Goal: Task Accomplishment & Management: Use online tool/utility

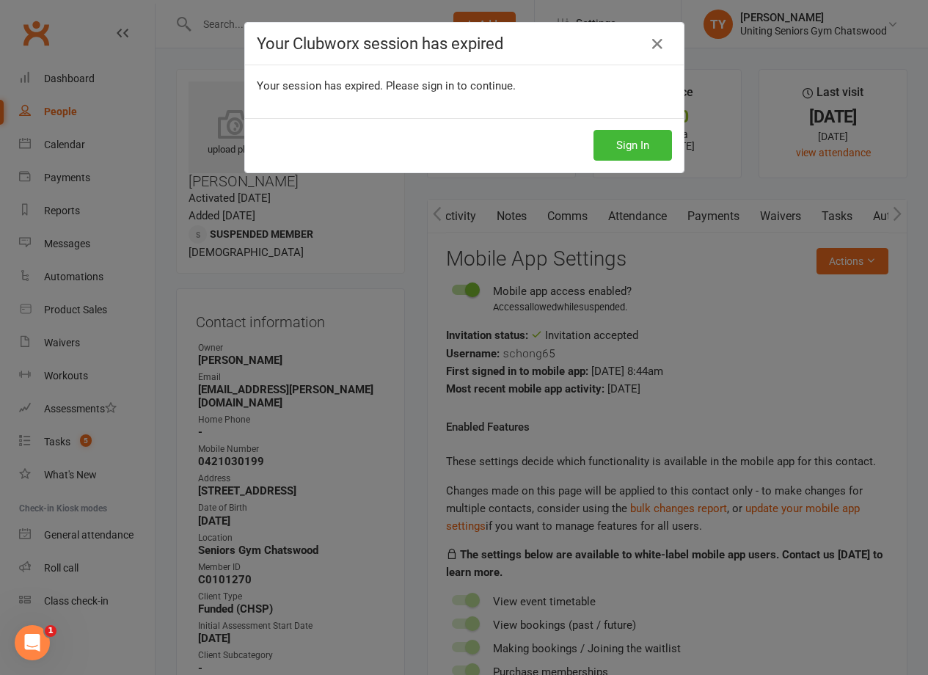
scroll to position [0, 293]
click at [609, 140] on button "Sign In" at bounding box center [632, 145] width 78 height 31
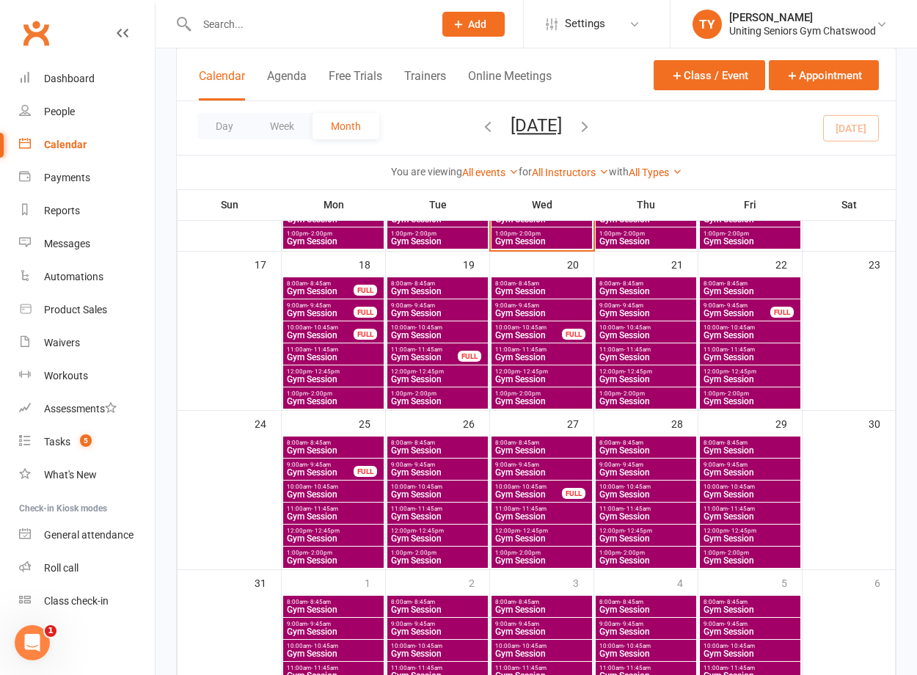
scroll to position [513, 0]
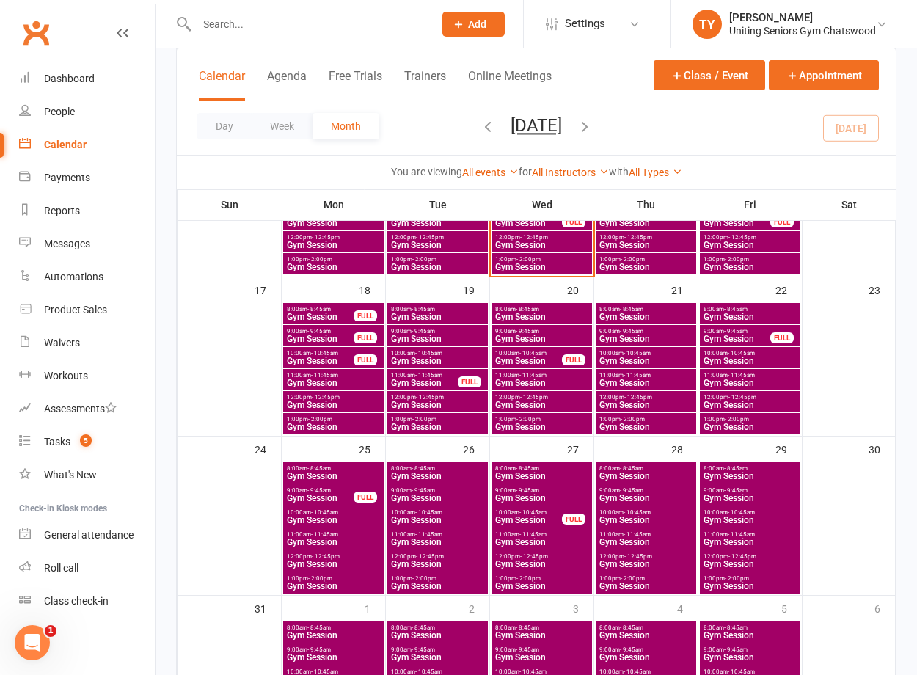
click at [326, 403] on span "Gym Session" at bounding box center [333, 404] width 95 height 9
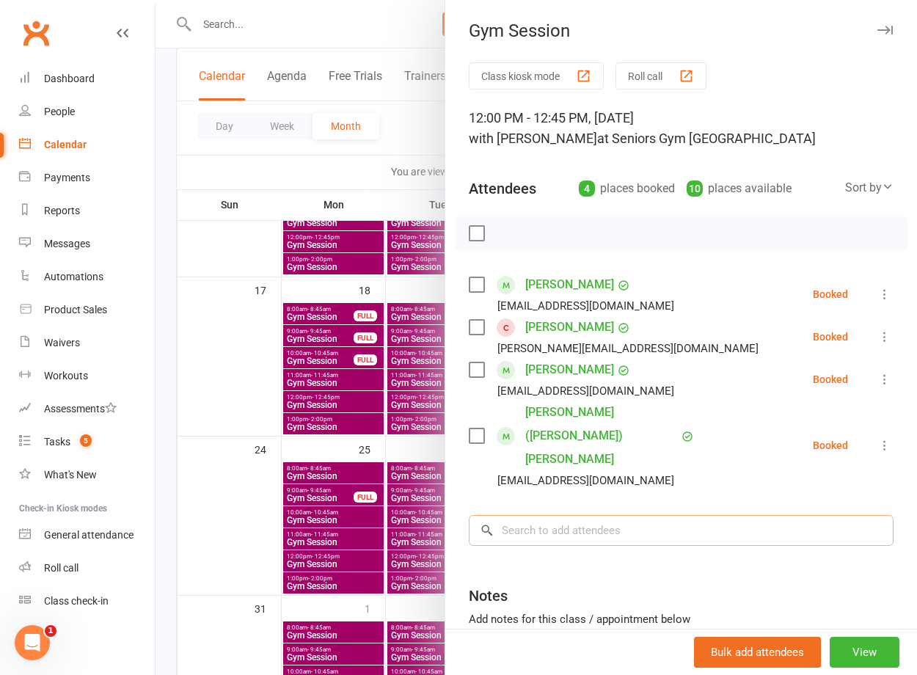
click at [524, 515] on input "search" at bounding box center [681, 530] width 425 height 31
click at [347, 392] on div at bounding box center [535, 337] width 761 height 675
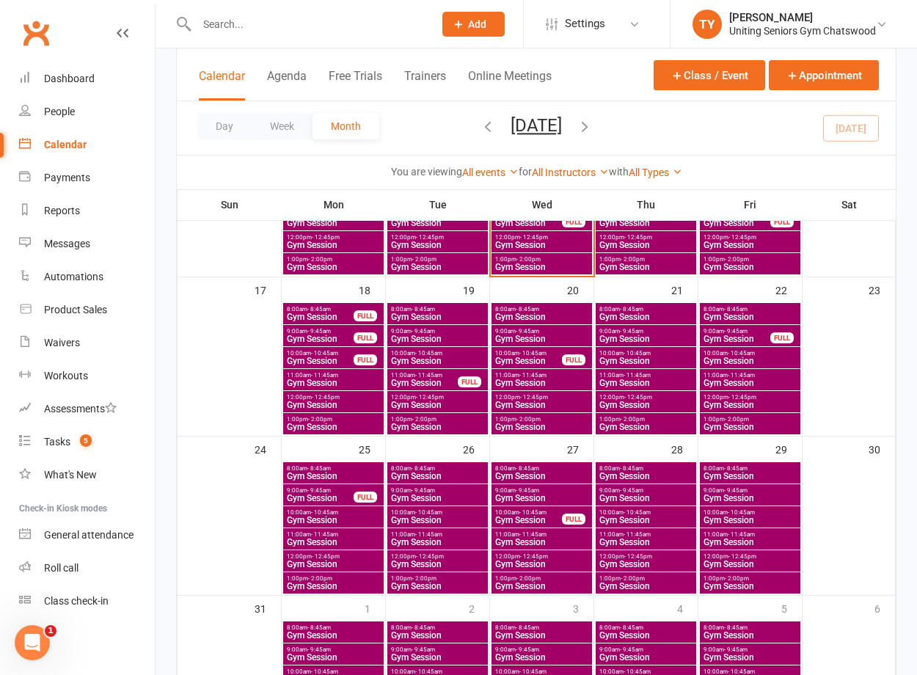
click at [336, 382] on span "Gym Session" at bounding box center [333, 382] width 95 height 9
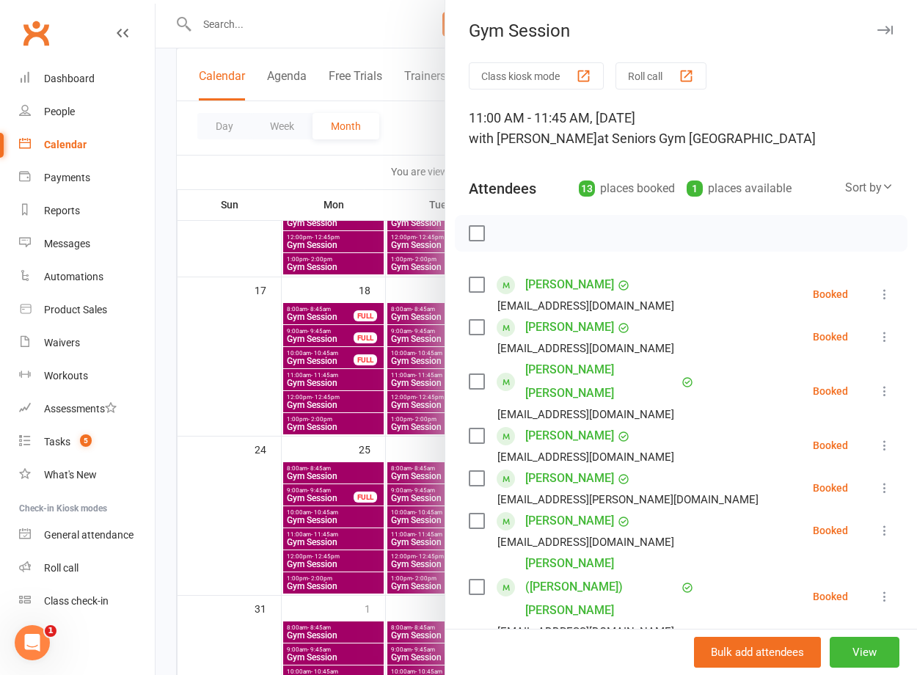
click at [359, 377] on div at bounding box center [535, 337] width 761 height 675
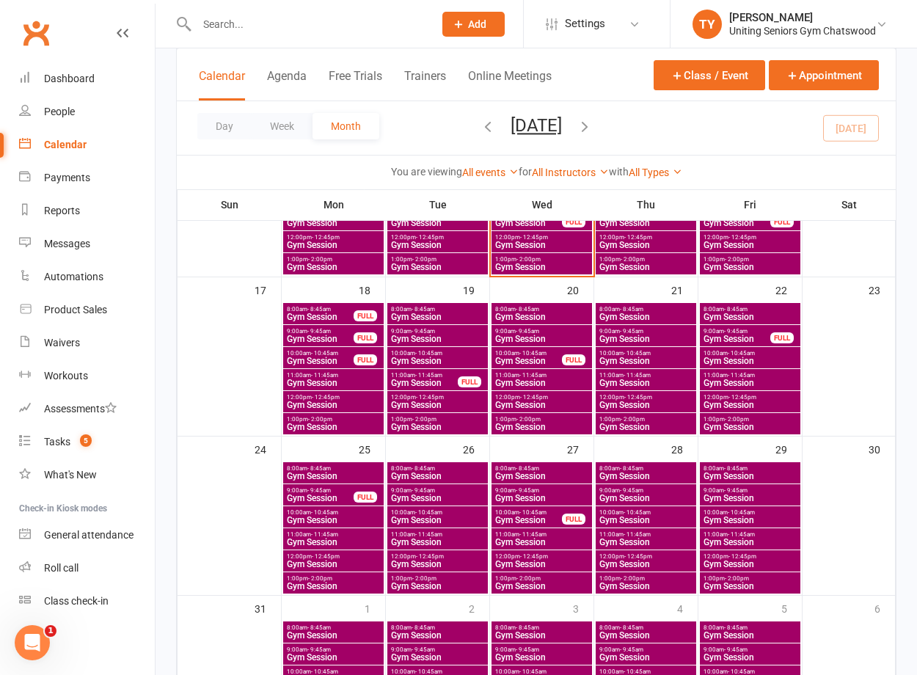
click at [327, 378] on span "Gym Session" at bounding box center [333, 382] width 95 height 9
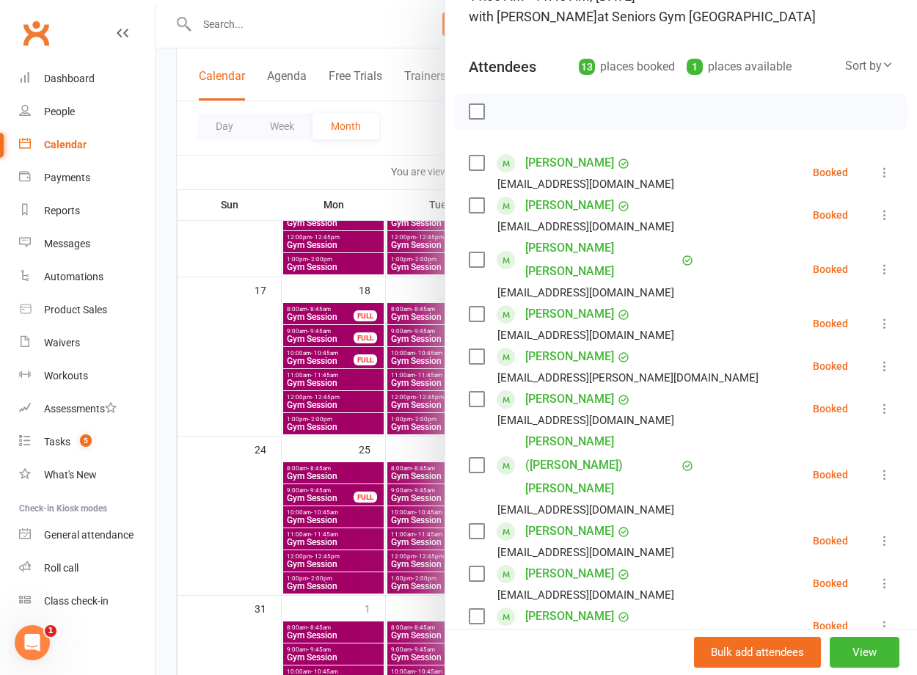
scroll to position [147, 0]
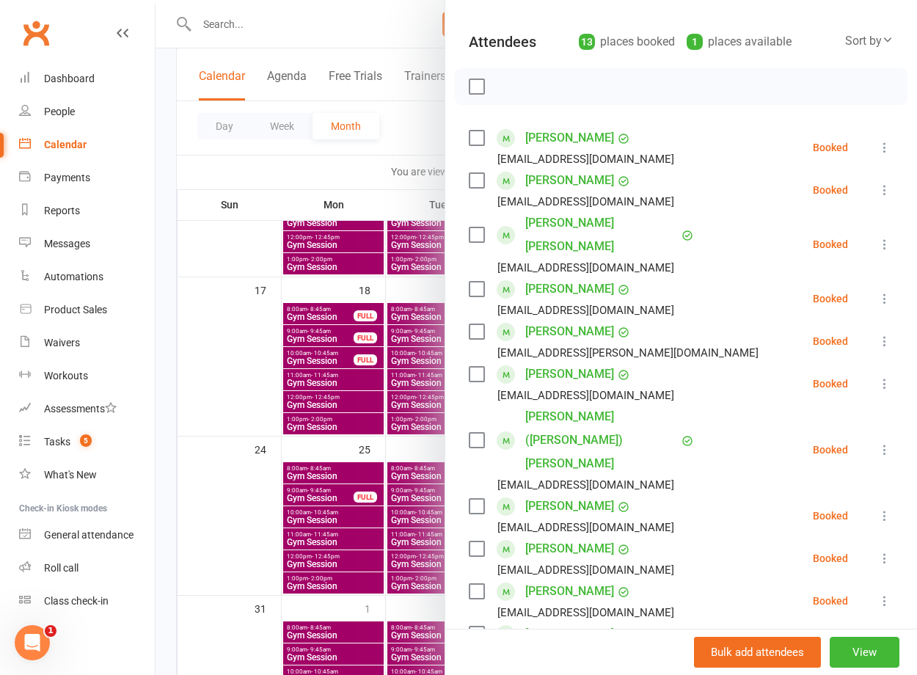
click at [366, 353] on div at bounding box center [535, 337] width 761 height 675
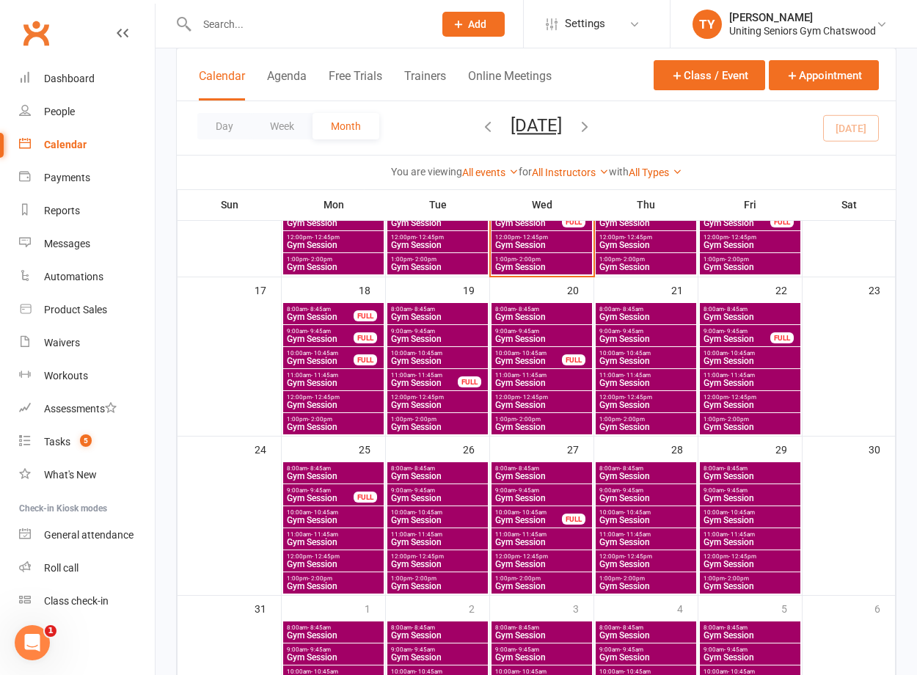
click at [329, 357] on span "Gym Session" at bounding box center [320, 360] width 68 height 9
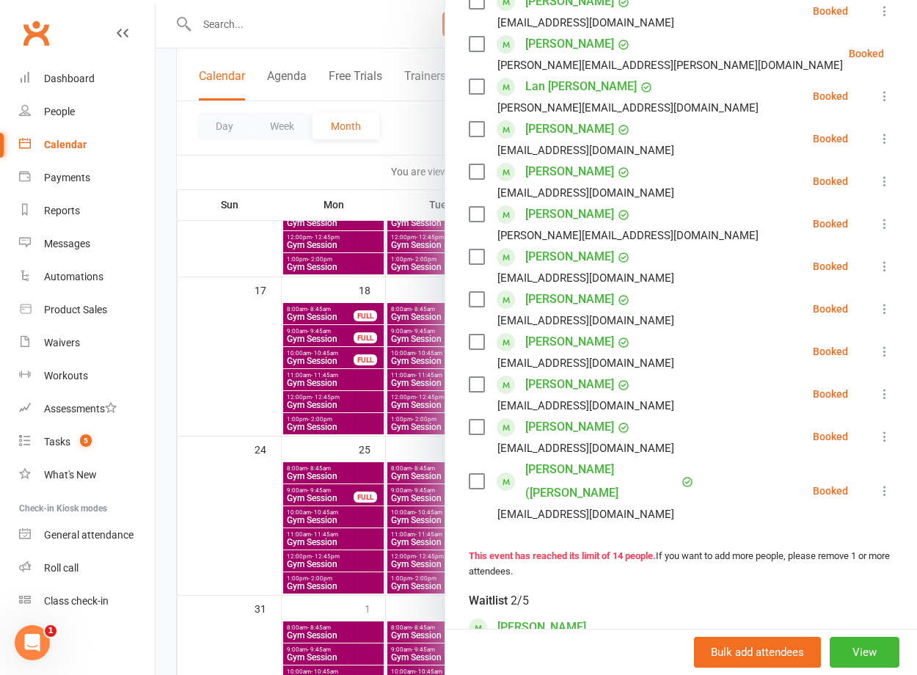
scroll to position [367, 0]
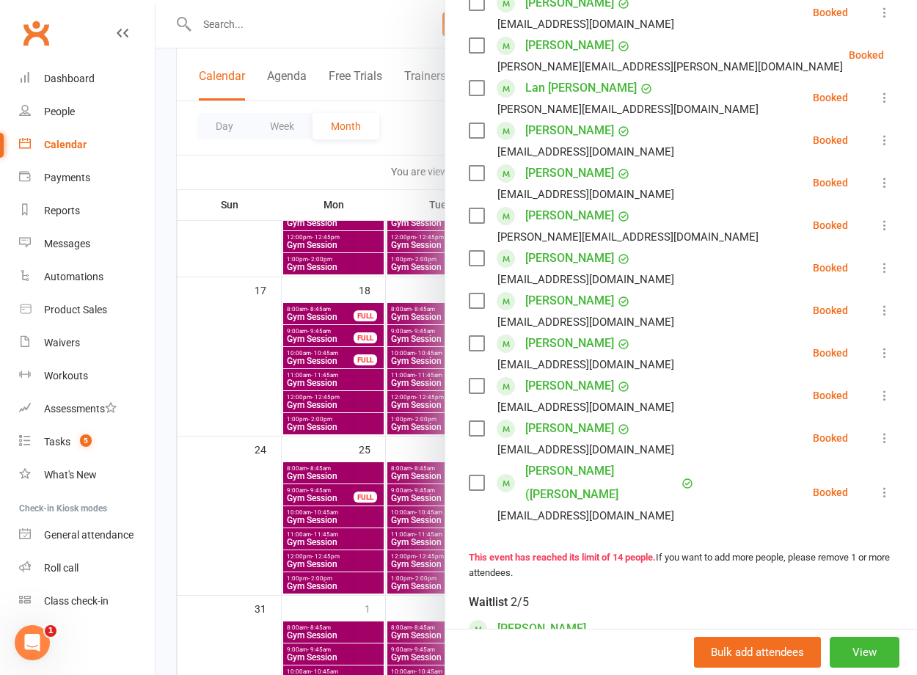
click at [370, 412] on div at bounding box center [535, 337] width 761 height 675
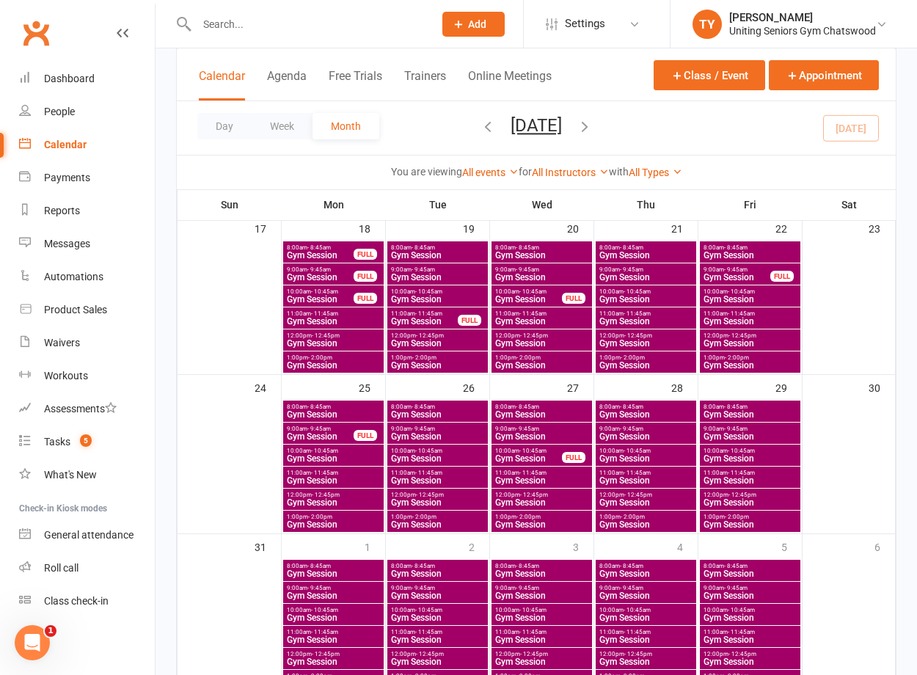
scroll to position [636, 0]
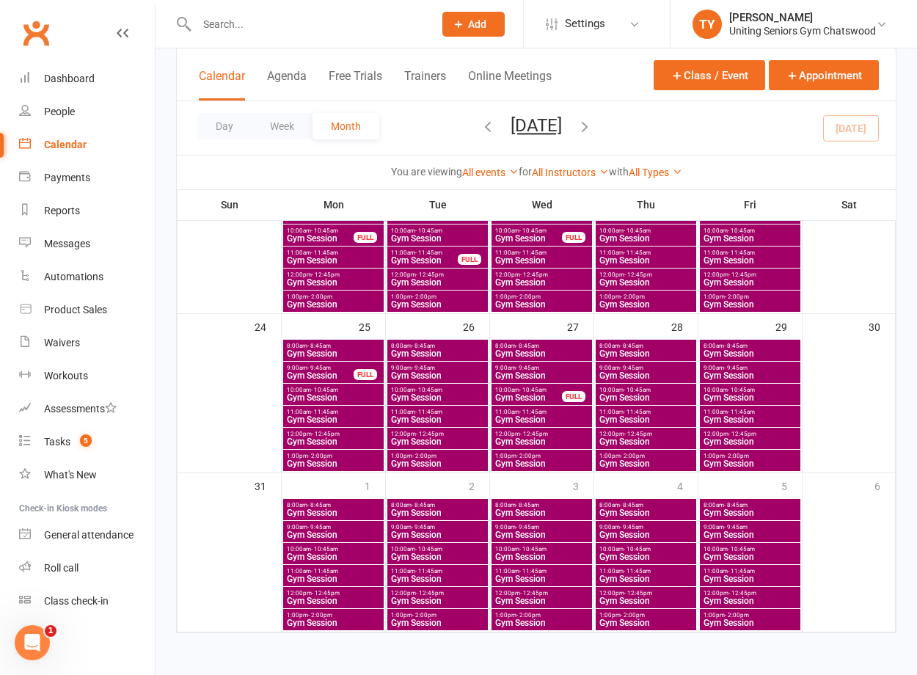
click at [334, 415] on span "Gym Session" at bounding box center [333, 419] width 95 height 9
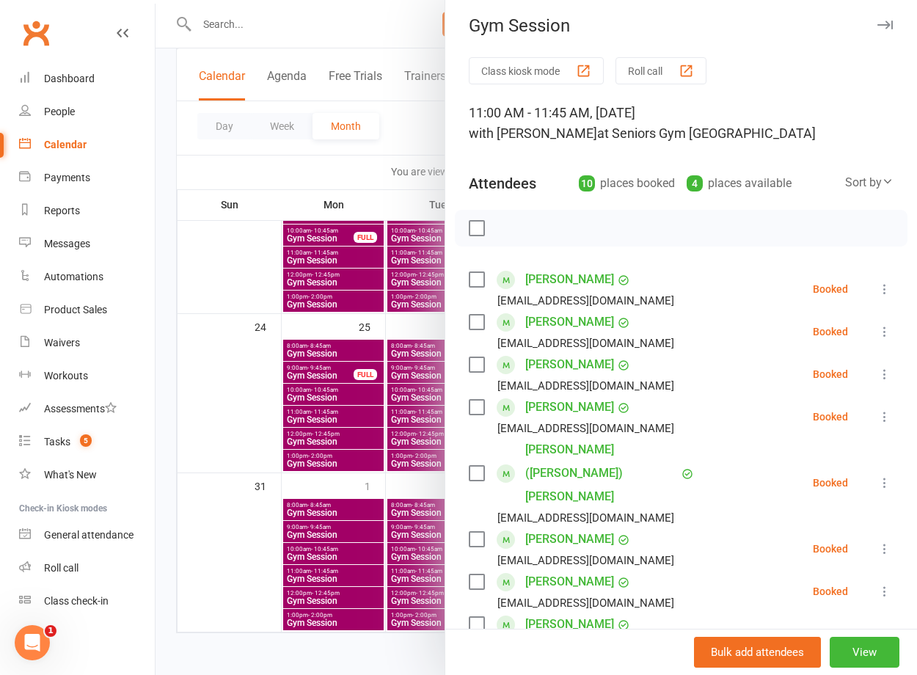
scroll to position [0, 0]
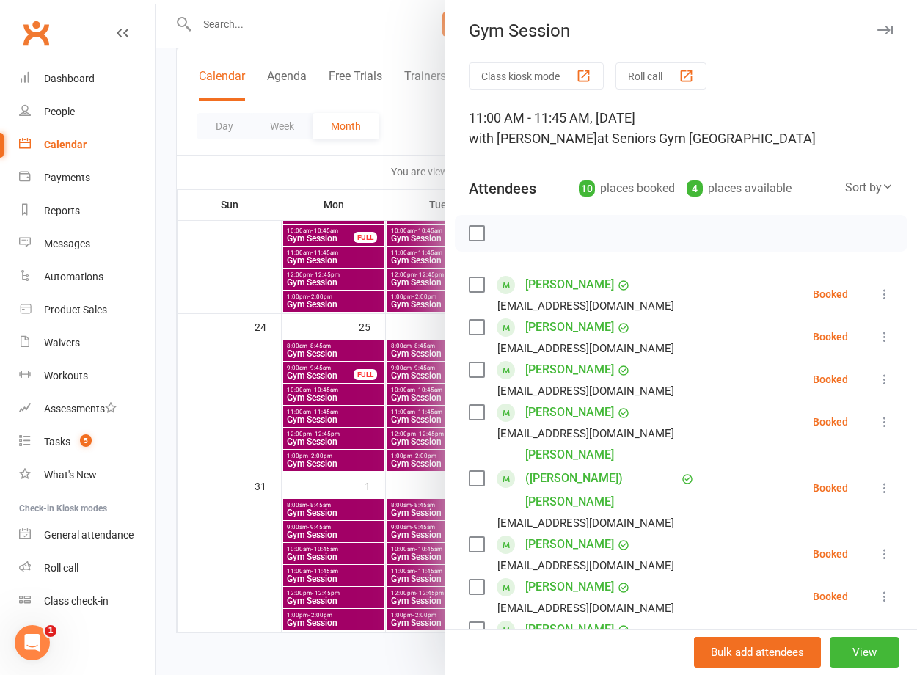
click at [279, 466] on div at bounding box center [535, 337] width 761 height 675
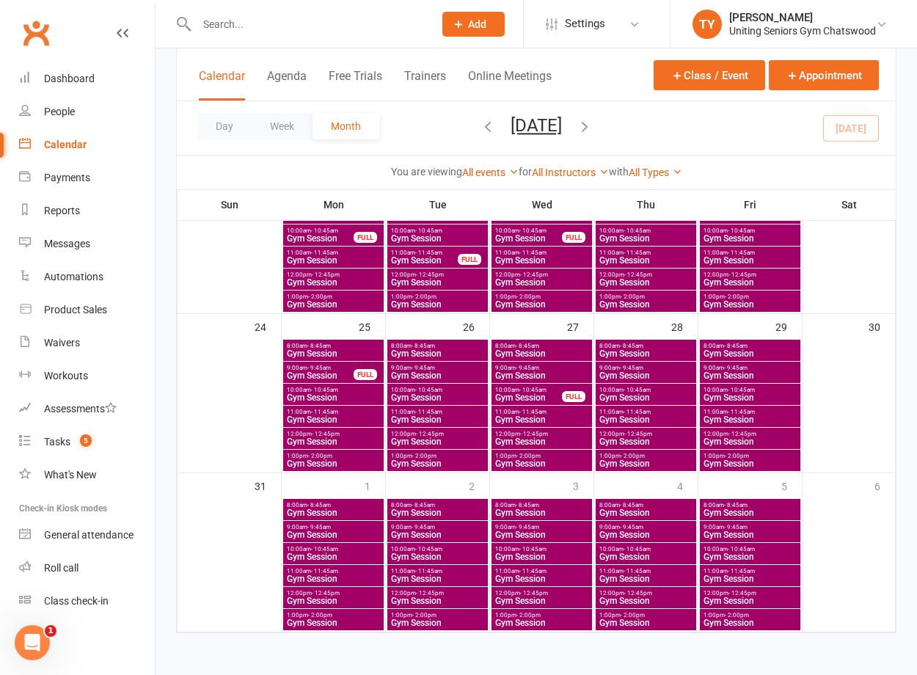
click at [312, 388] on span "- 10:45am" at bounding box center [324, 389] width 27 height 7
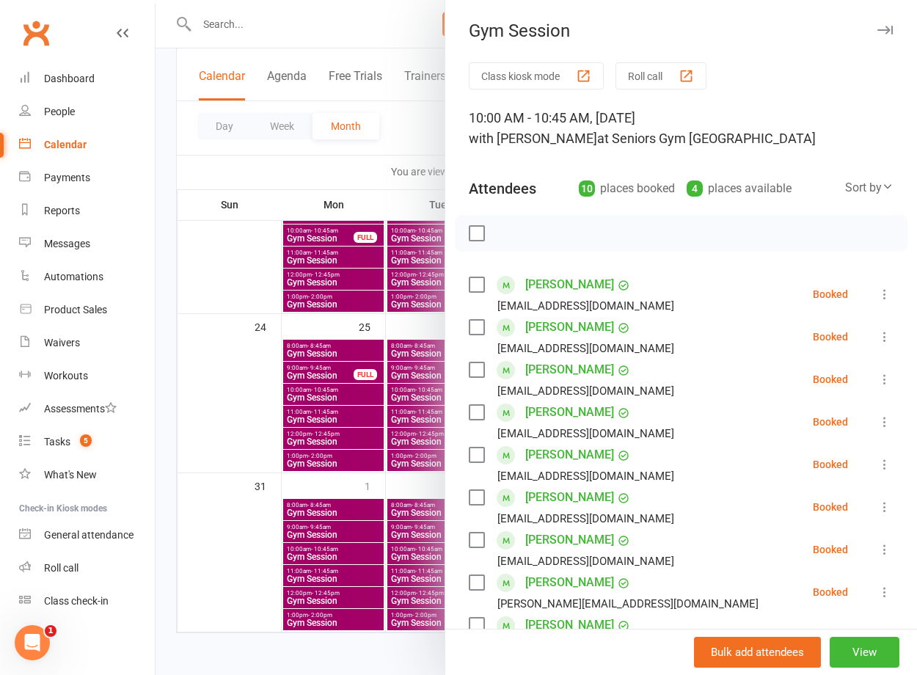
click at [337, 399] on div at bounding box center [535, 337] width 761 height 675
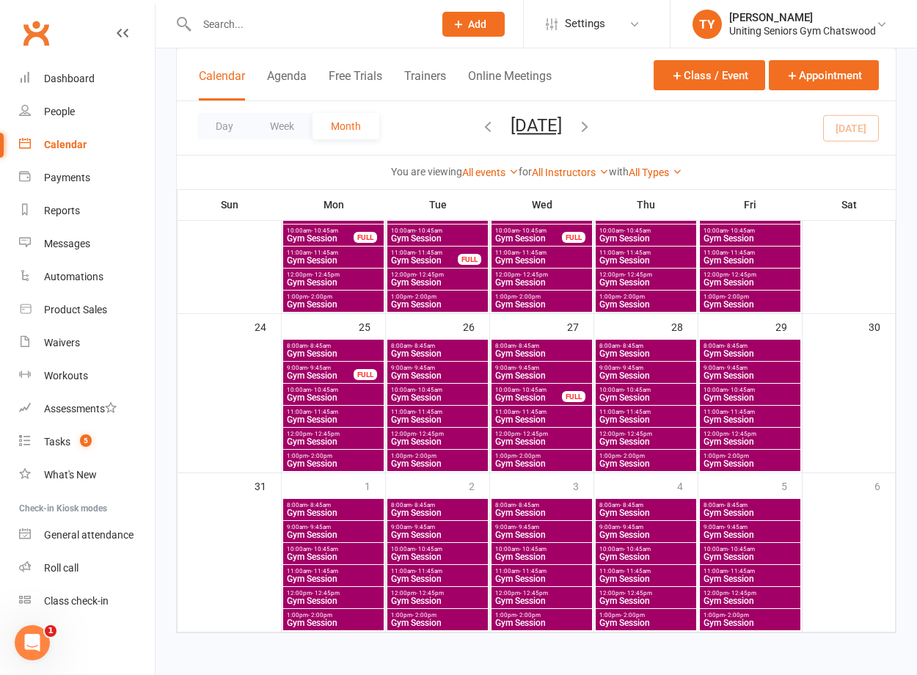
click at [333, 416] on span "Gym Session" at bounding box center [333, 419] width 95 height 9
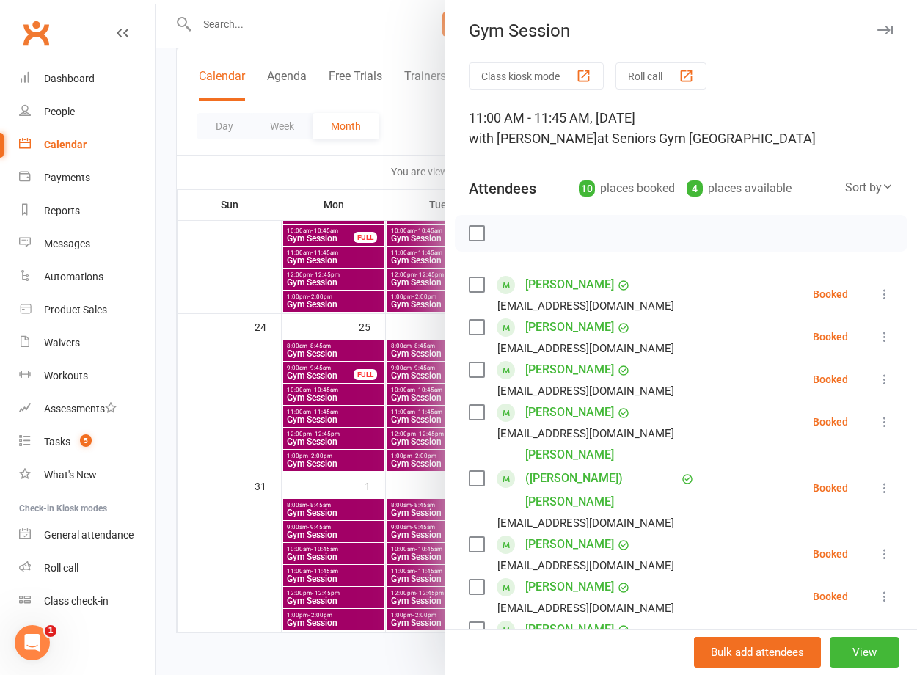
click at [469, 471] on label at bounding box center [476, 478] width 15 height 15
click at [593, 227] on icon "button" at bounding box center [601, 233] width 16 height 16
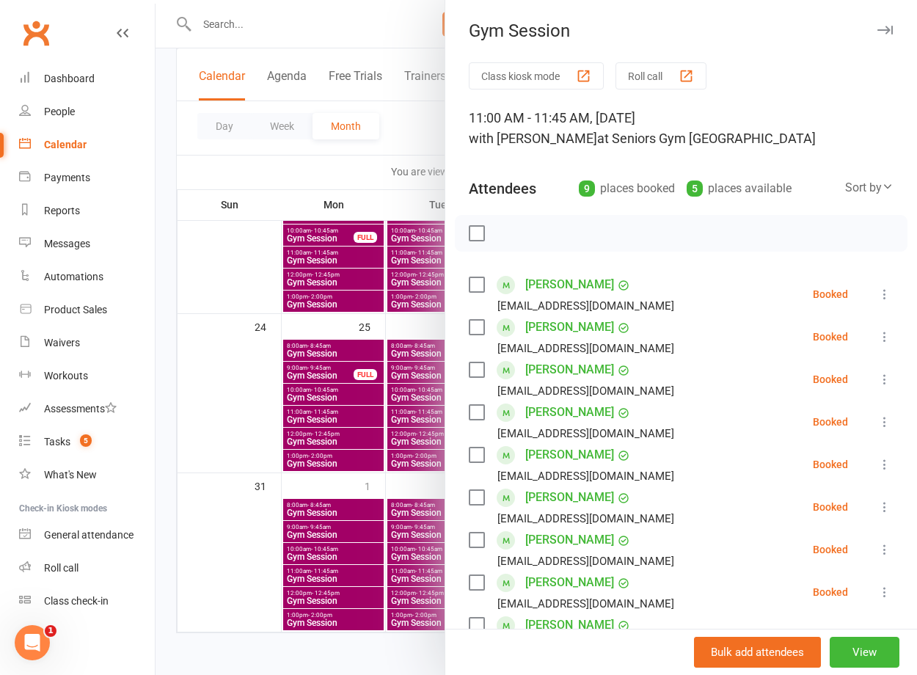
click at [332, 395] on div at bounding box center [535, 337] width 761 height 675
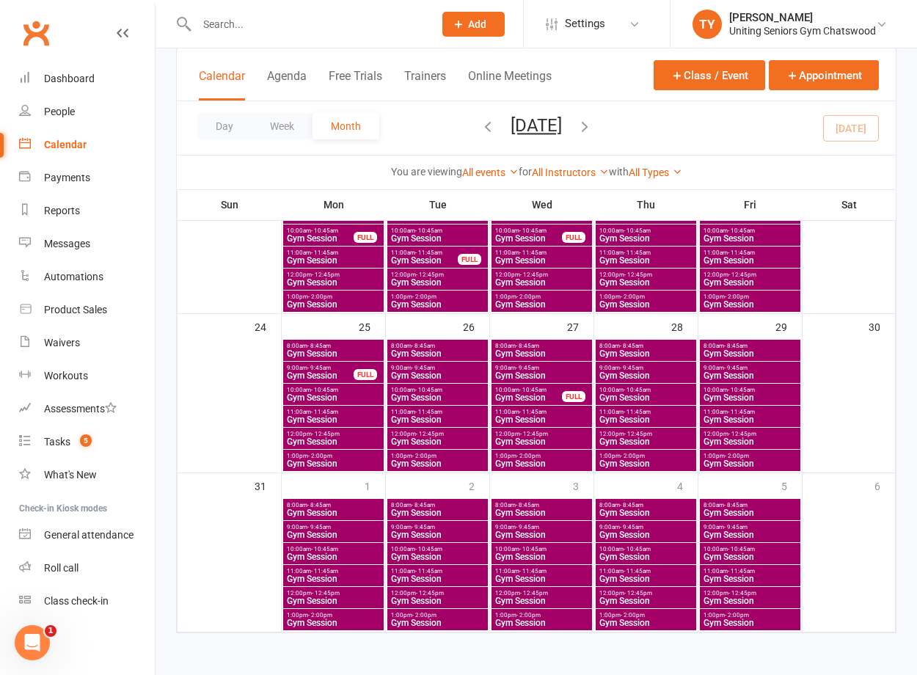
click at [324, 393] on span "Gym Session" at bounding box center [333, 397] width 95 height 9
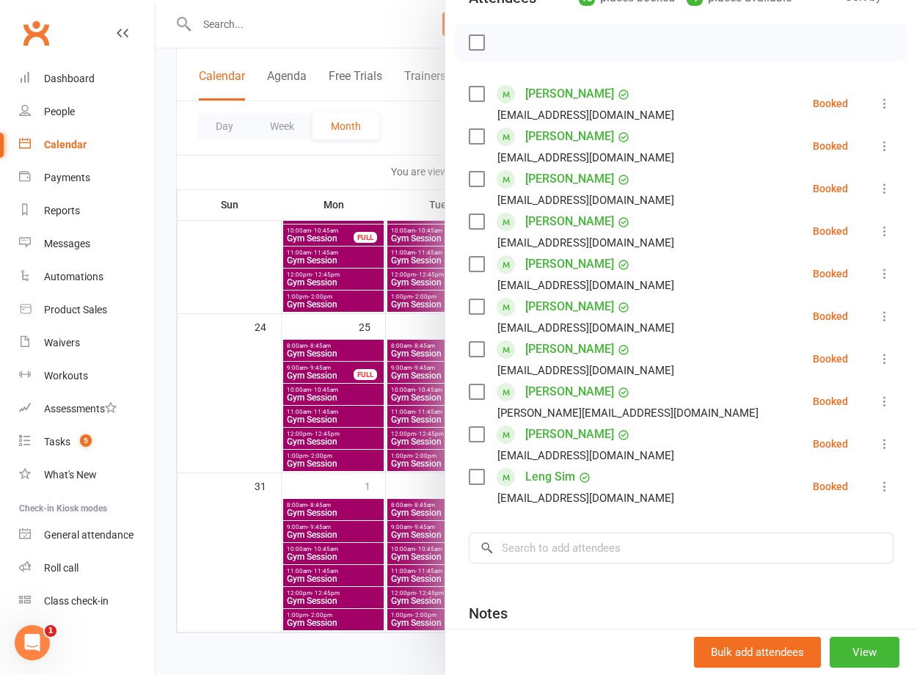
scroll to position [333, 0]
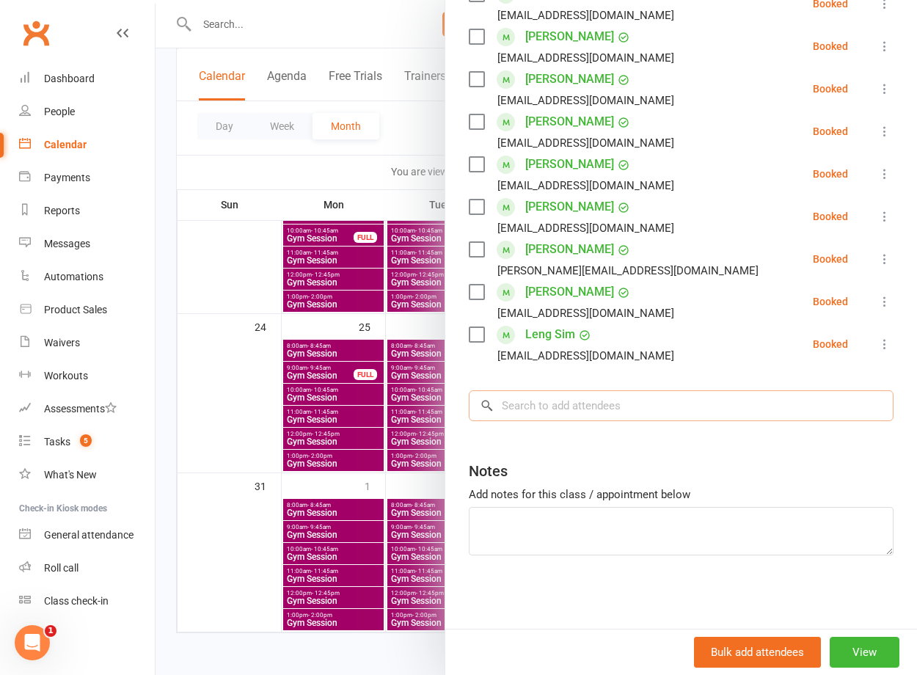
click at [578, 405] on input "search" at bounding box center [681, 405] width 425 height 31
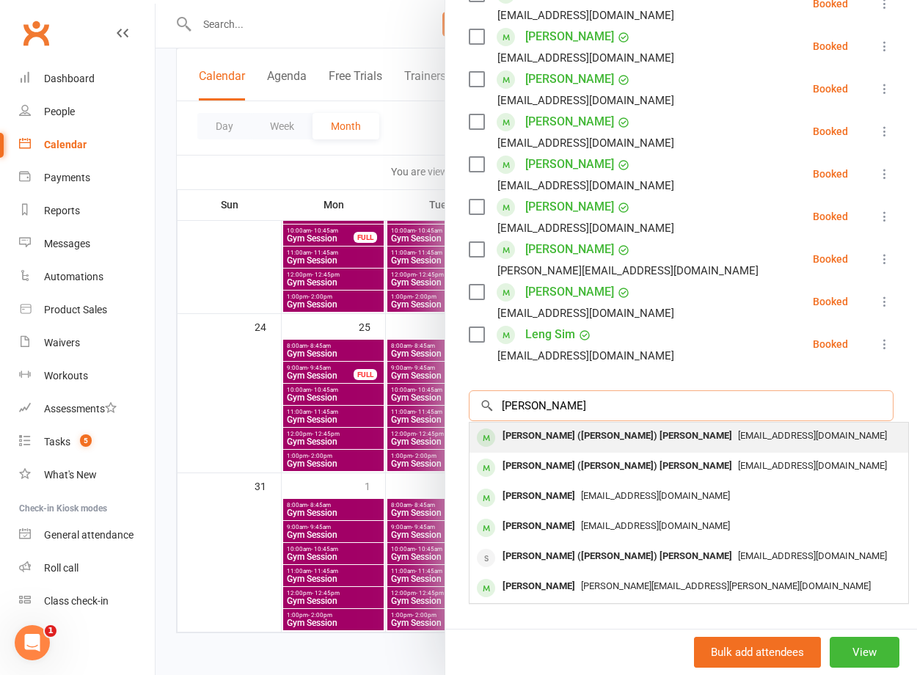
type input "bob harding"
click at [582, 427] on div "[PERSON_NAME] ([PERSON_NAME]) [PERSON_NAME]" at bounding box center [616, 435] width 241 height 21
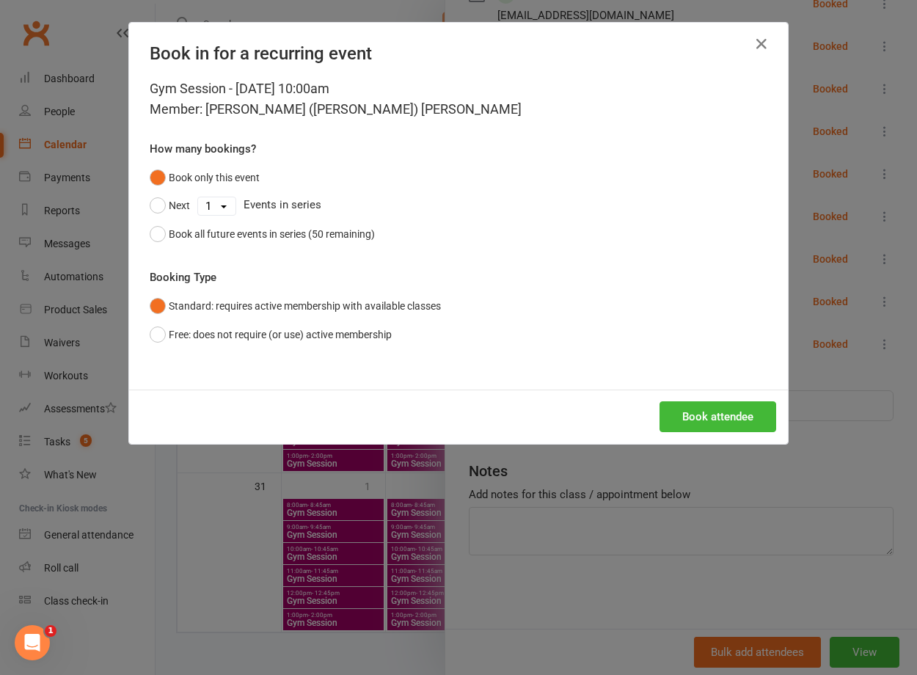
click at [698, 432] on div "Book attendee" at bounding box center [458, 416] width 659 height 54
click at [705, 415] on button "Book attendee" at bounding box center [717, 416] width 117 height 31
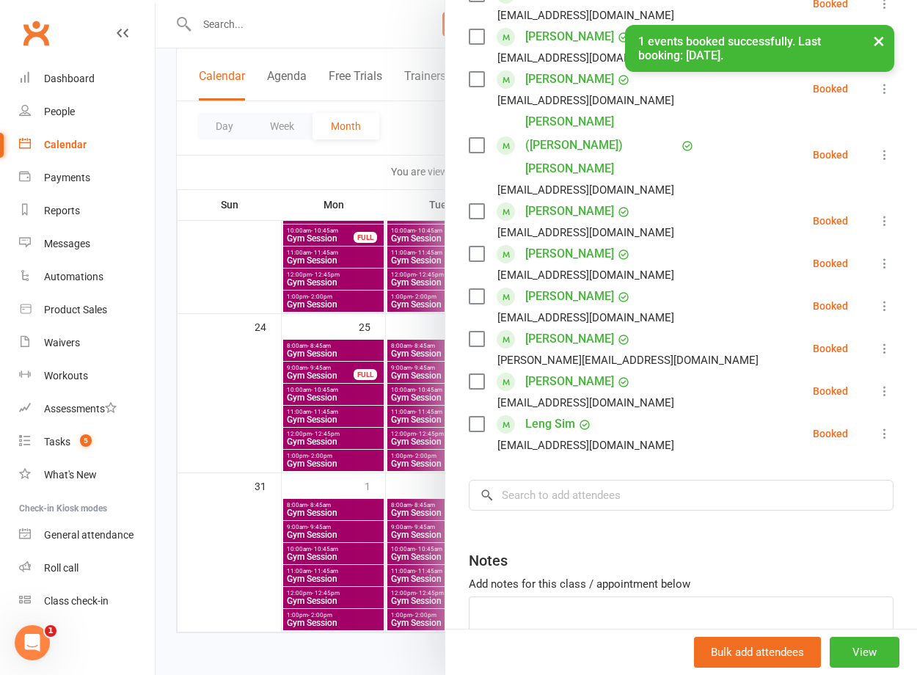
click at [507, 436] on div "slh118@gmail.com" at bounding box center [585, 445] width 177 height 19
click at [521, 426] on div "Class kiosk mode Roll call 10:00 AM - 10:45 AM, Monday, August, 25, 2025 with T…" at bounding box center [681, 223] width 472 height 989
click at [526, 480] on input "search" at bounding box center [681, 495] width 425 height 31
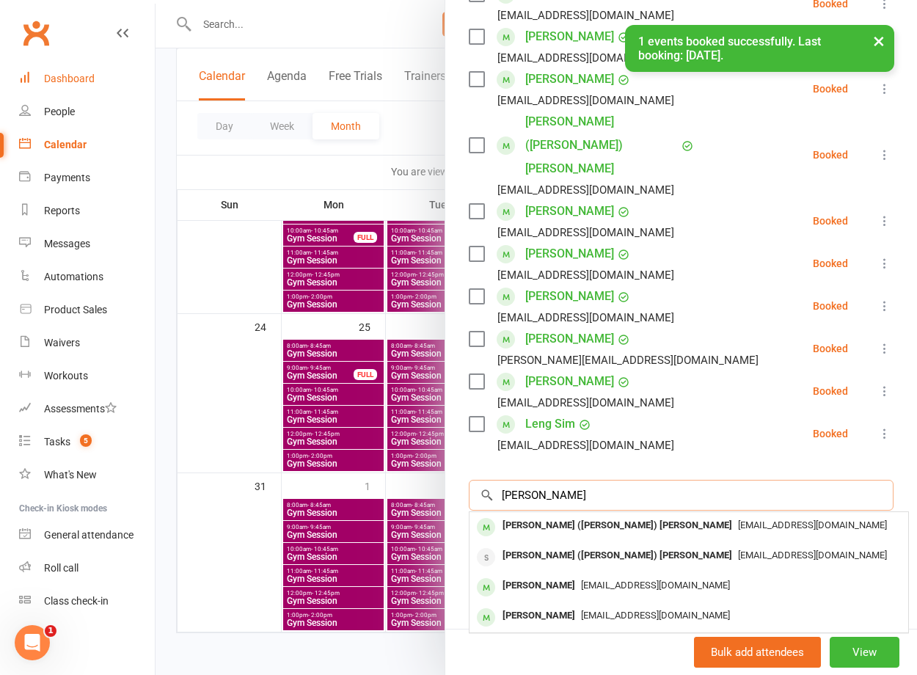
type input "harding"
click at [68, 81] on div "Dashboard" at bounding box center [69, 79] width 51 height 12
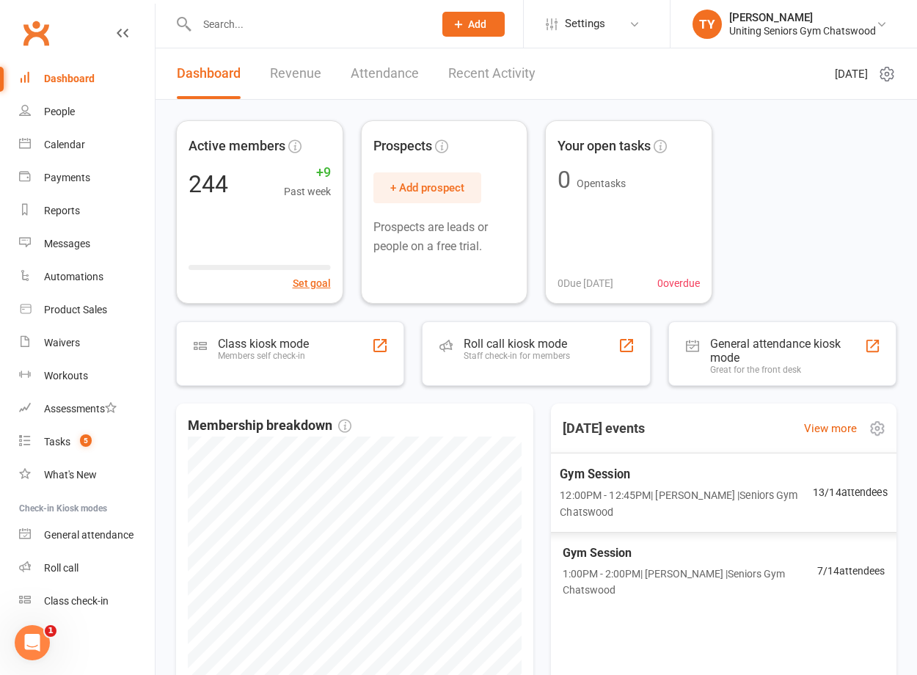
click at [643, 508] on span "12:00PM - 12:45PM | Tiffany Yeong | Seniors Gym Chatswood" at bounding box center [686, 503] width 253 height 34
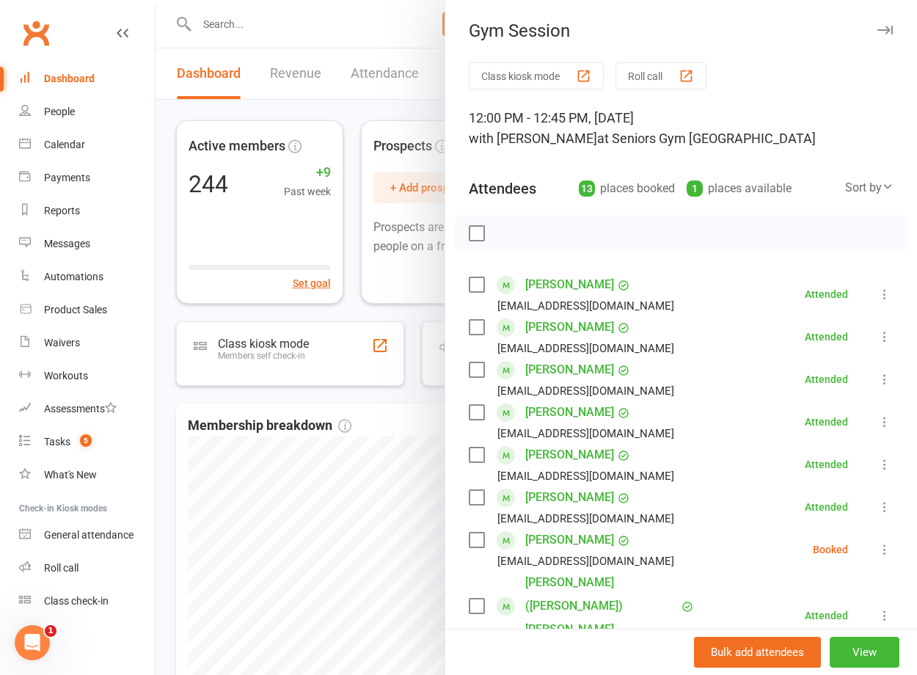
click at [337, 147] on div at bounding box center [535, 337] width 761 height 675
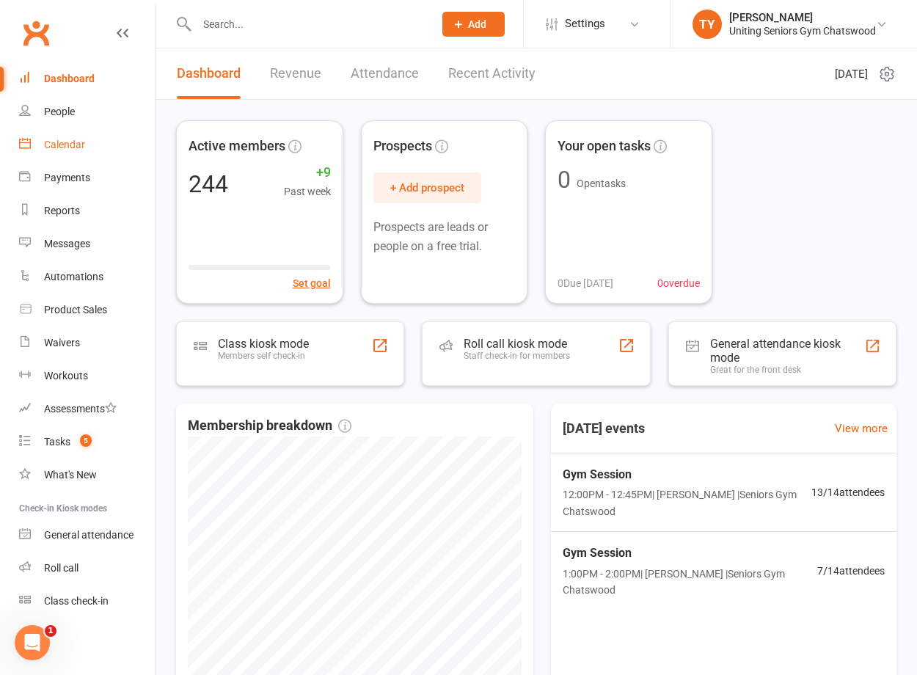
click at [92, 144] on link "Calendar" at bounding box center [87, 144] width 136 height 33
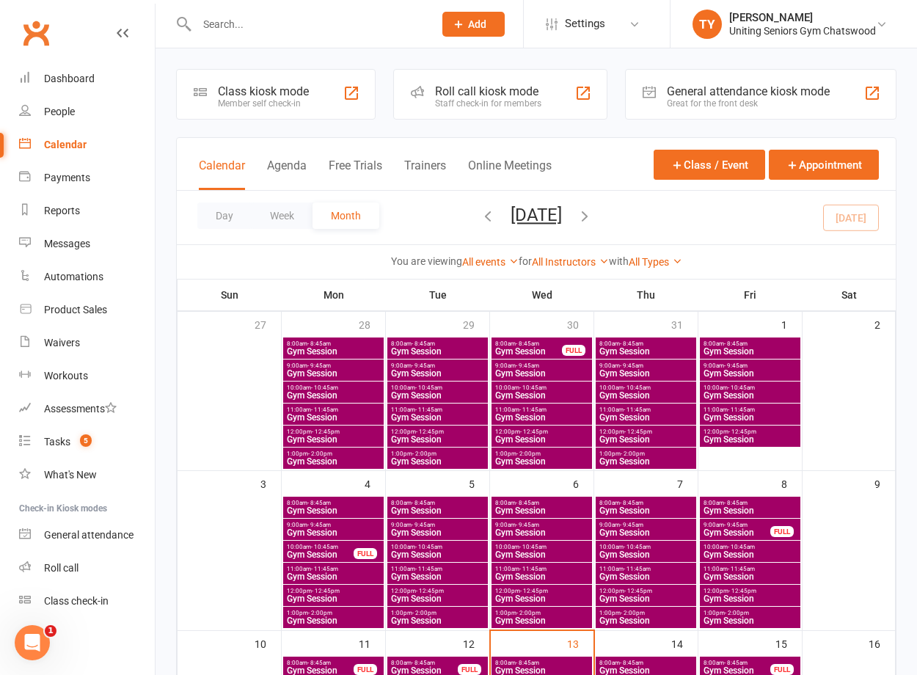
click at [484, 111] on div "Roll call kiosk mode Staff check-in for members" at bounding box center [500, 94] width 215 height 51
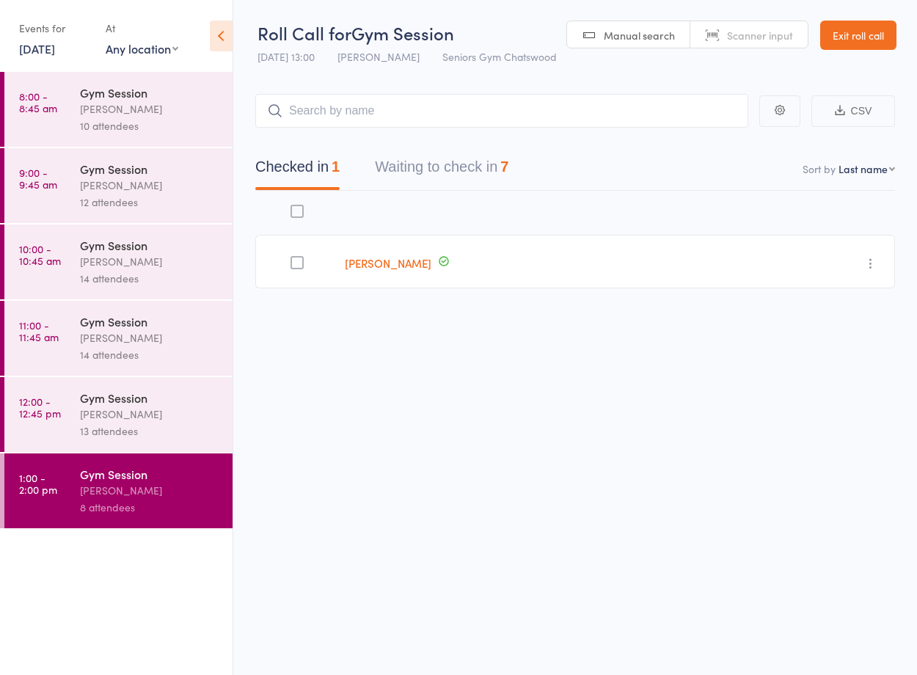
click at [166, 109] on div "[PERSON_NAME]" at bounding box center [150, 108] width 140 height 17
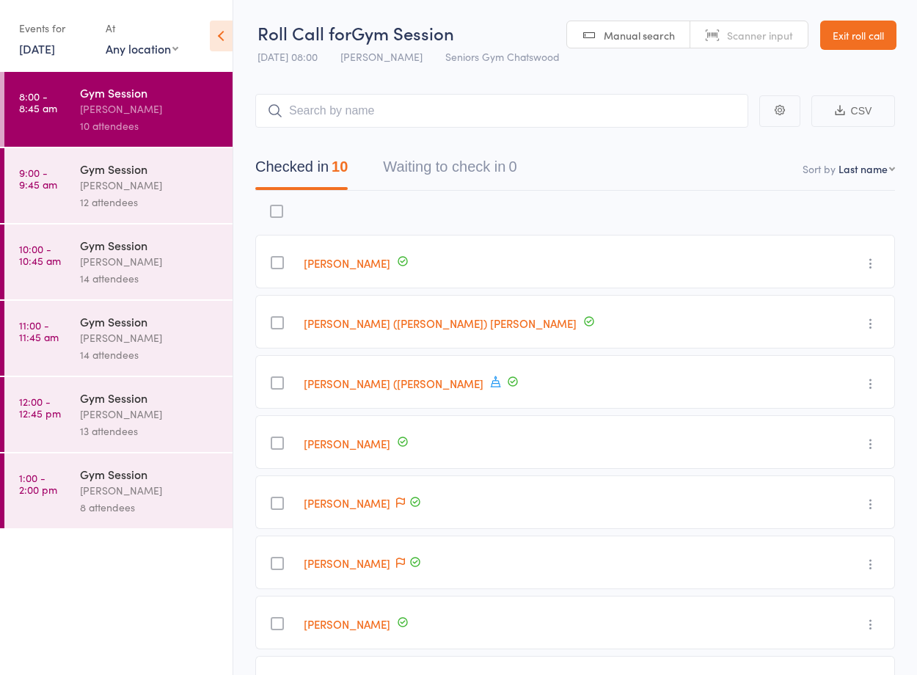
click at [78, 164] on link "9:00 - 9:45 am Gym Session [PERSON_NAME] 12 attendees" at bounding box center [118, 185] width 228 height 75
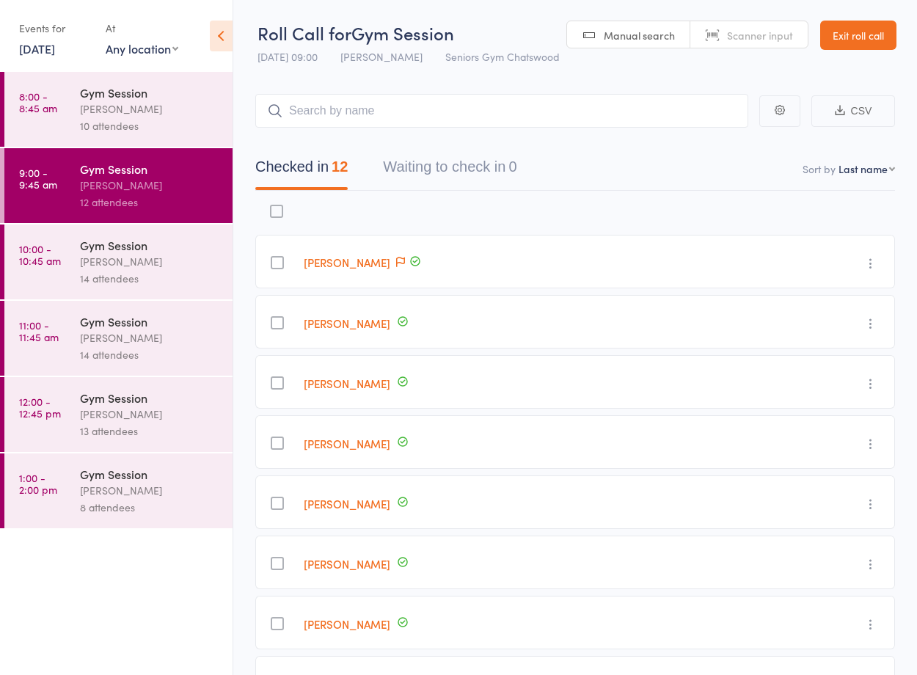
click at [130, 267] on div "[PERSON_NAME]" at bounding box center [150, 261] width 140 height 17
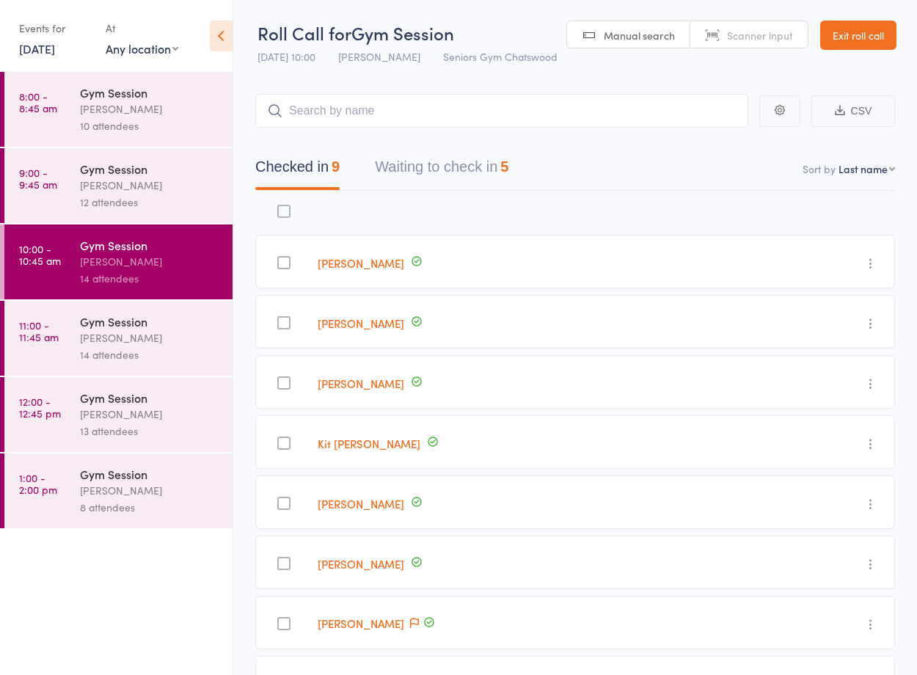
click at [425, 171] on button "Waiting to check in 5" at bounding box center [441, 170] width 133 height 39
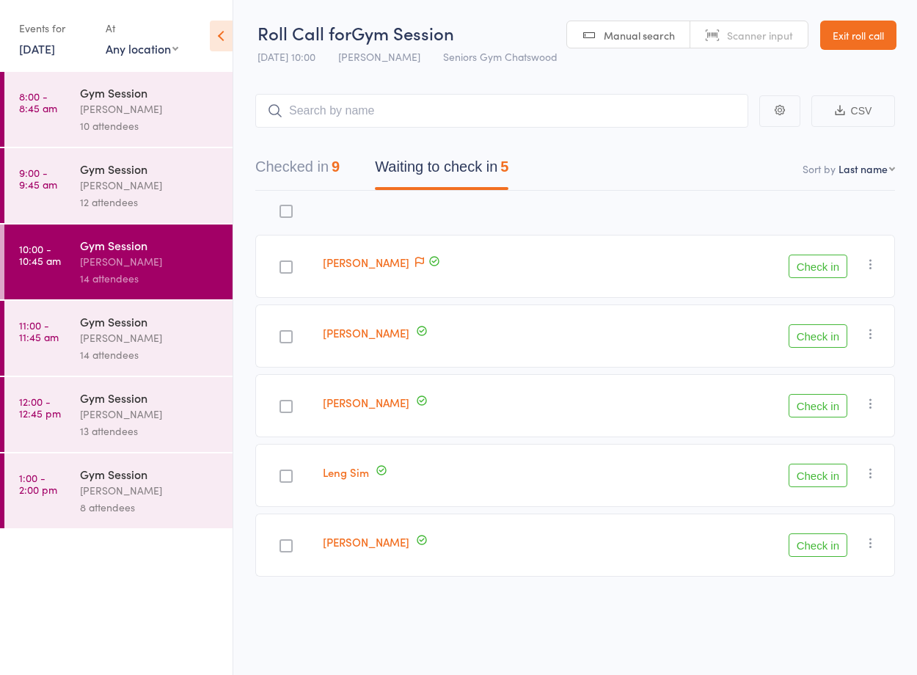
click at [829, 268] on button "Check in" at bounding box center [817, 265] width 59 height 23
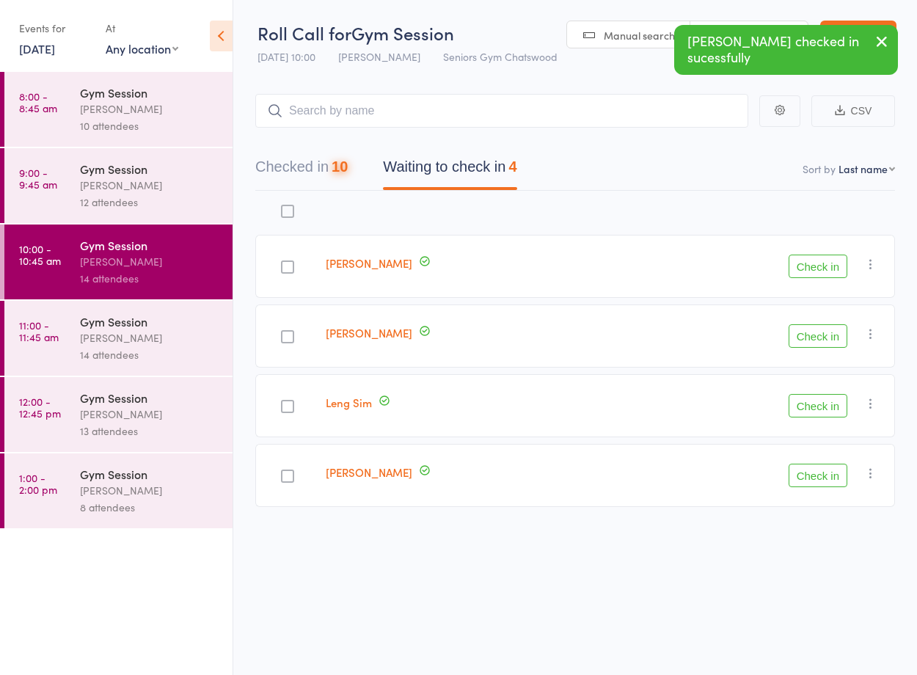
click at [829, 268] on button "Check in" at bounding box center [817, 265] width 59 height 23
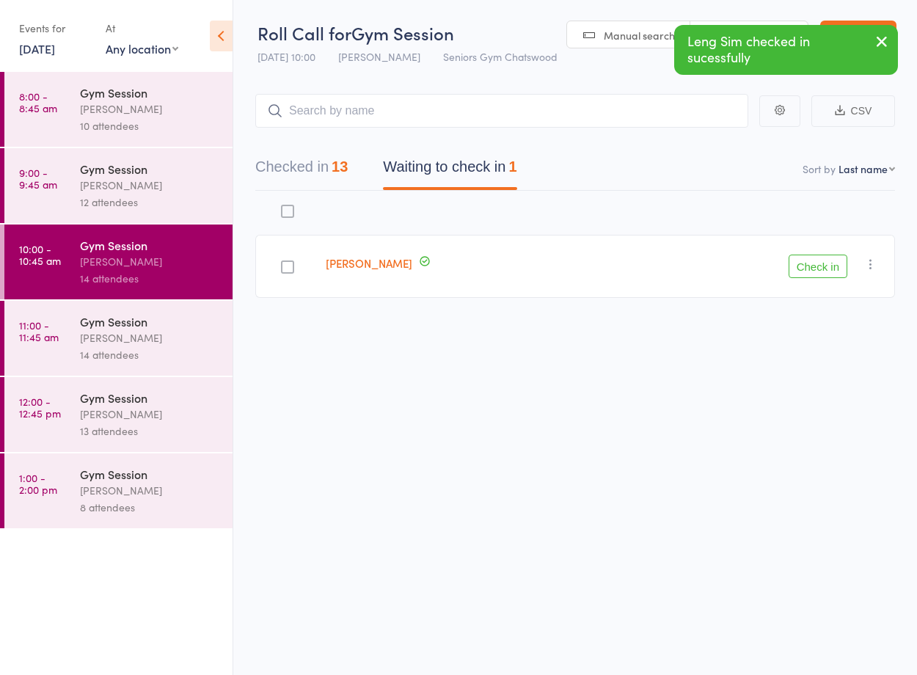
click at [870, 263] on icon "button" at bounding box center [870, 264] width 15 height 15
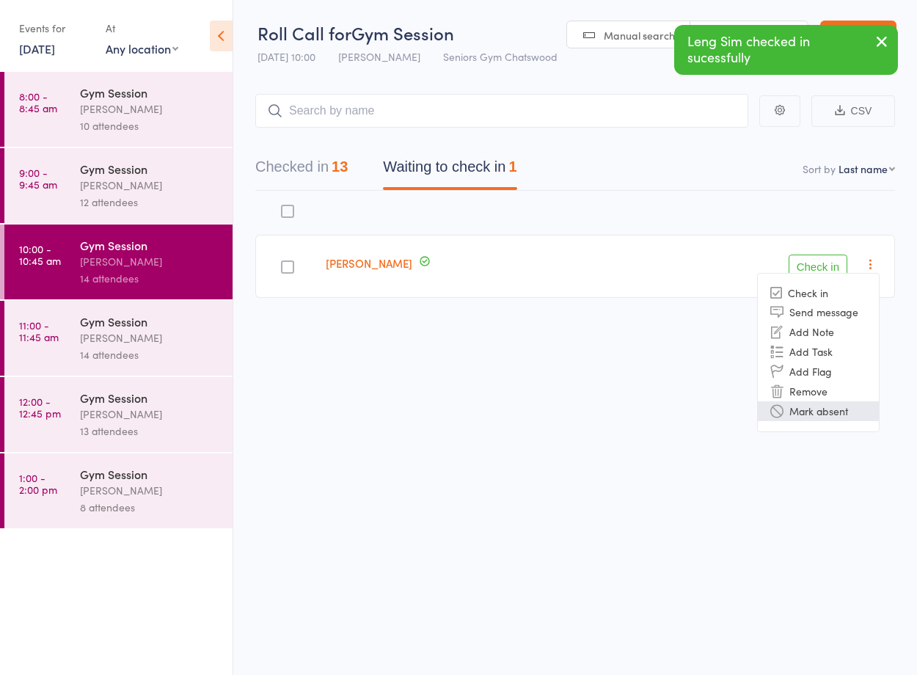
click at [857, 416] on li "Mark absent" at bounding box center [818, 411] width 121 height 20
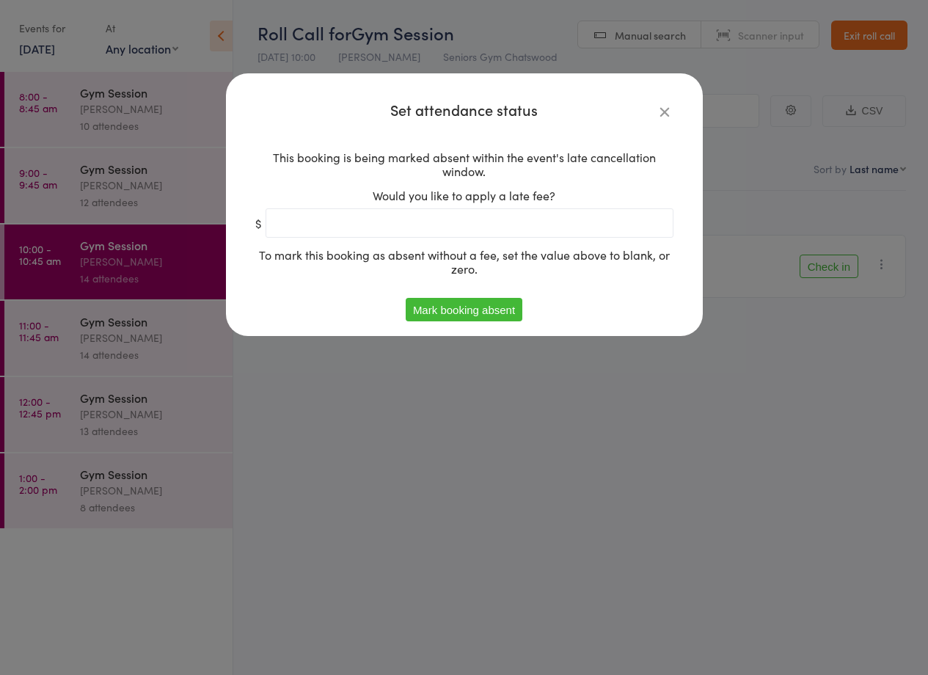
click at [487, 303] on button "Mark booking absent" at bounding box center [464, 309] width 117 height 23
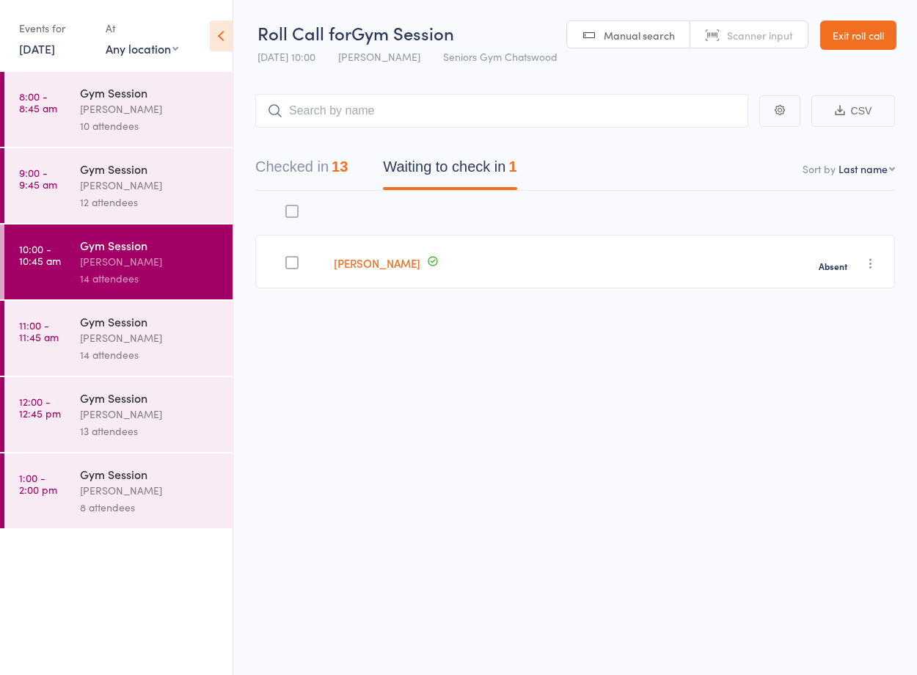
click at [153, 332] on div "[PERSON_NAME]" at bounding box center [150, 337] width 140 height 17
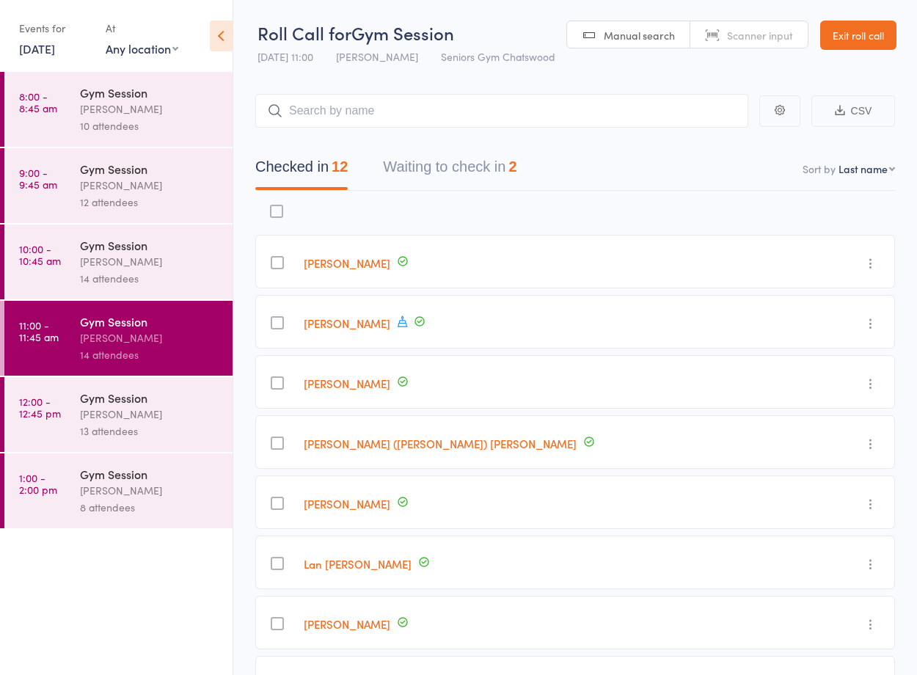
click at [450, 172] on button "Waiting to check in 2" at bounding box center [449, 170] width 133 height 39
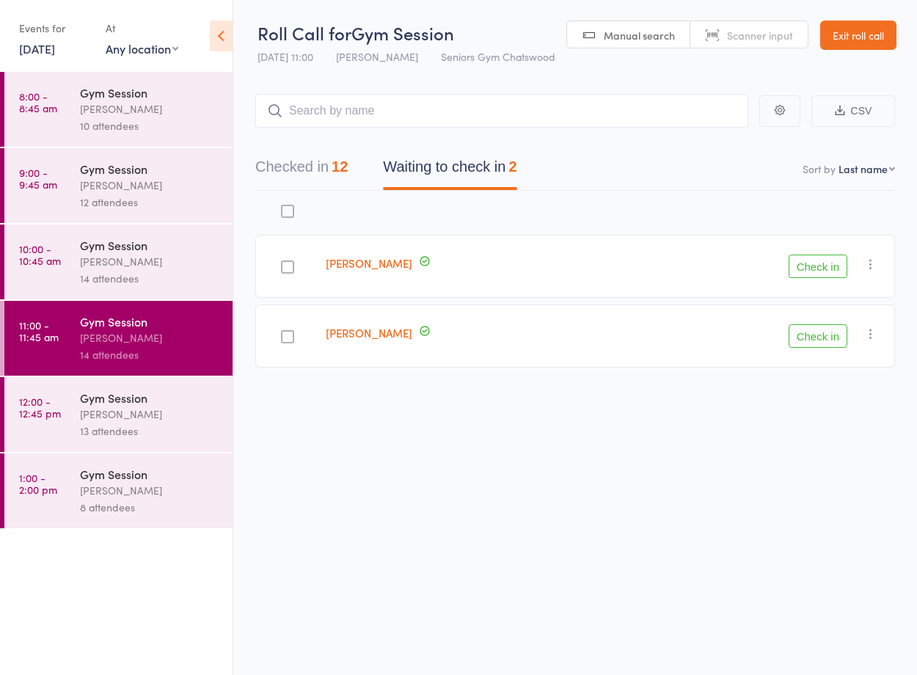
click at [868, 261] on icon "button" at bounding box center [870, 264] width 15 height 15
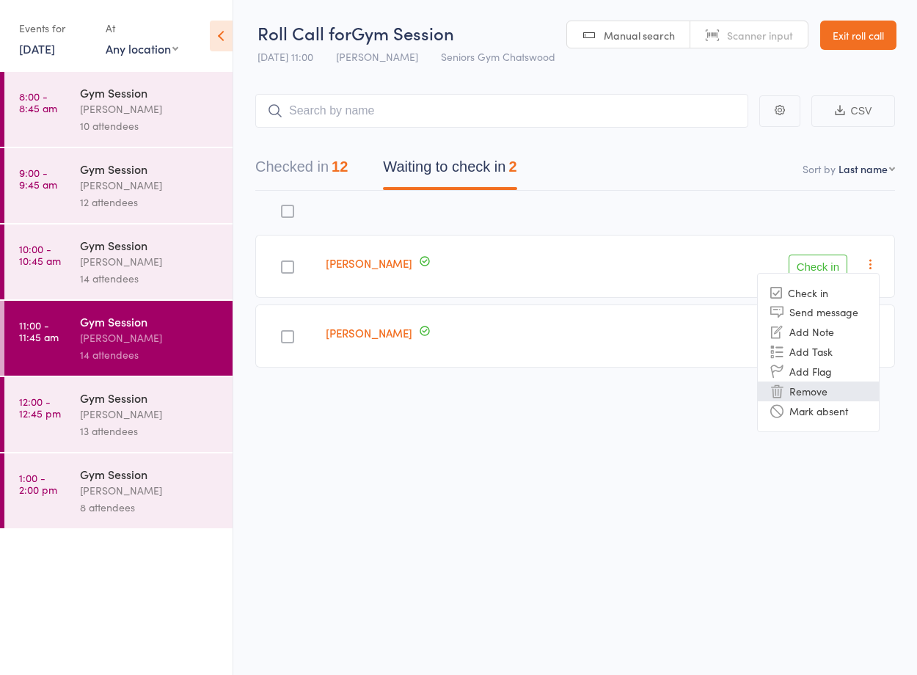
click at [826, 400] on li "Remove" at bounding box center [818, 391] width 121 height 20
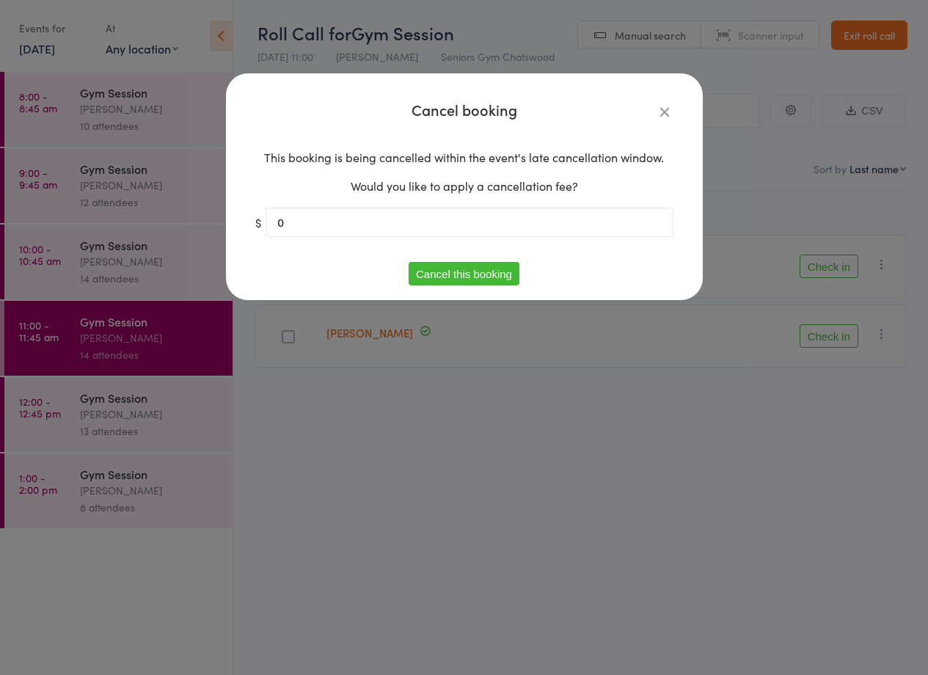
click at [445, 276] on button "Cancel this booking" at bounding box center [463, 273] width 111 height 23
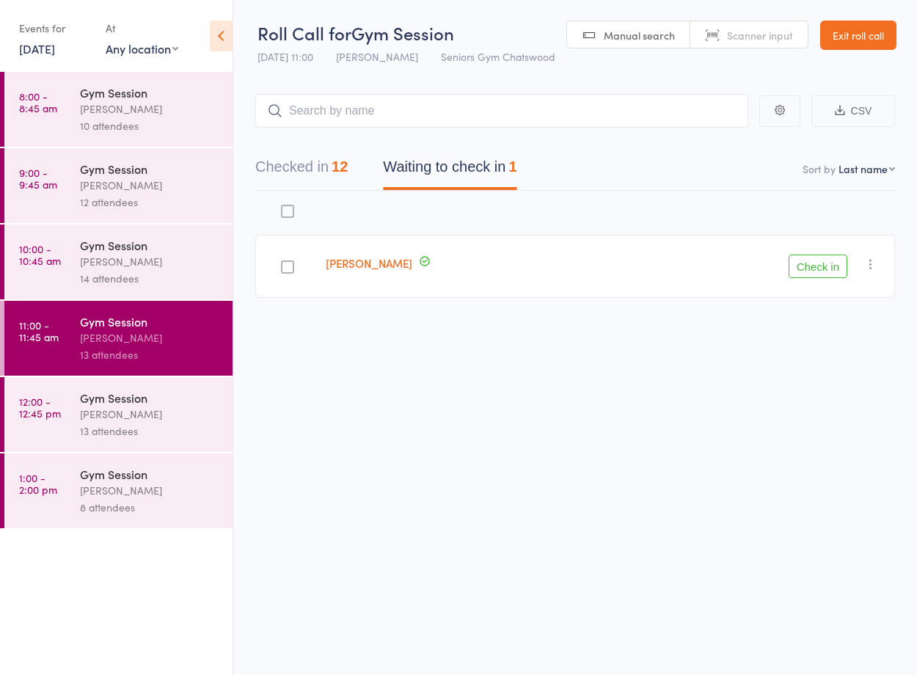
click at [166, 247] on div "Gym Session" at bounding box center [150, 245] width 140 height 16
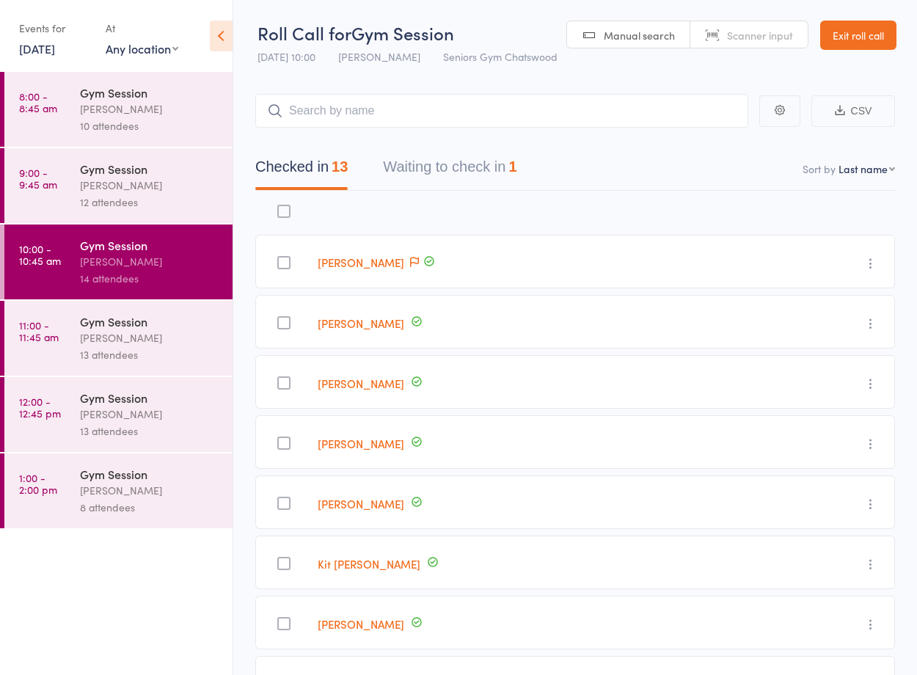
click at [205, 331] on div "[PERSON_NAME]" at bounding box center [150, 337] width 140 height 17
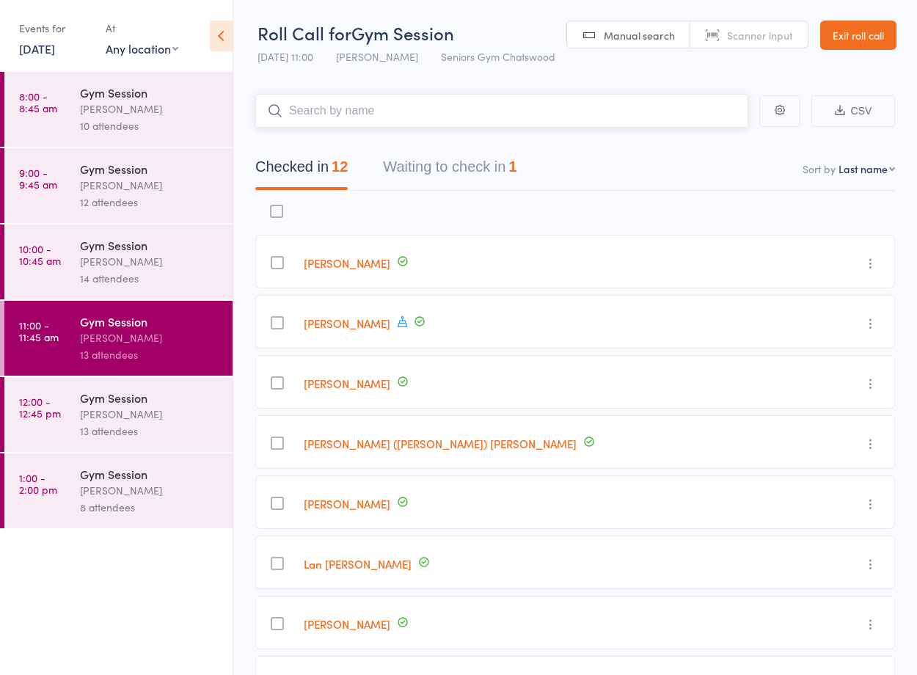
click at [495, 172] on button "Waiting to check in 1" at bounding box center [449, 170] width 133 height 39
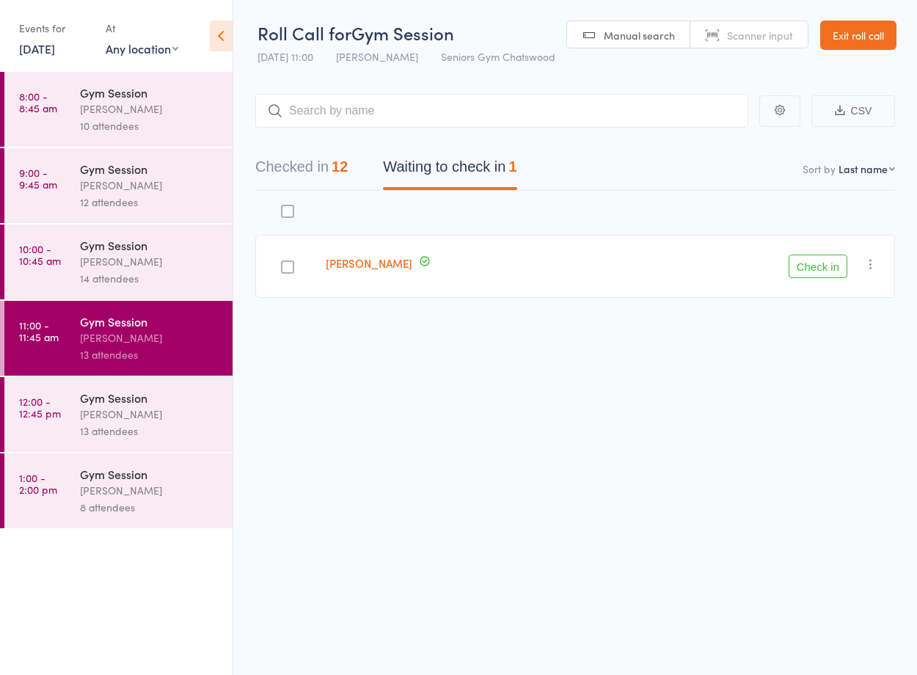
click at [874, 265] on icon "button" at bounding box center [870, 264] width 15 height 15
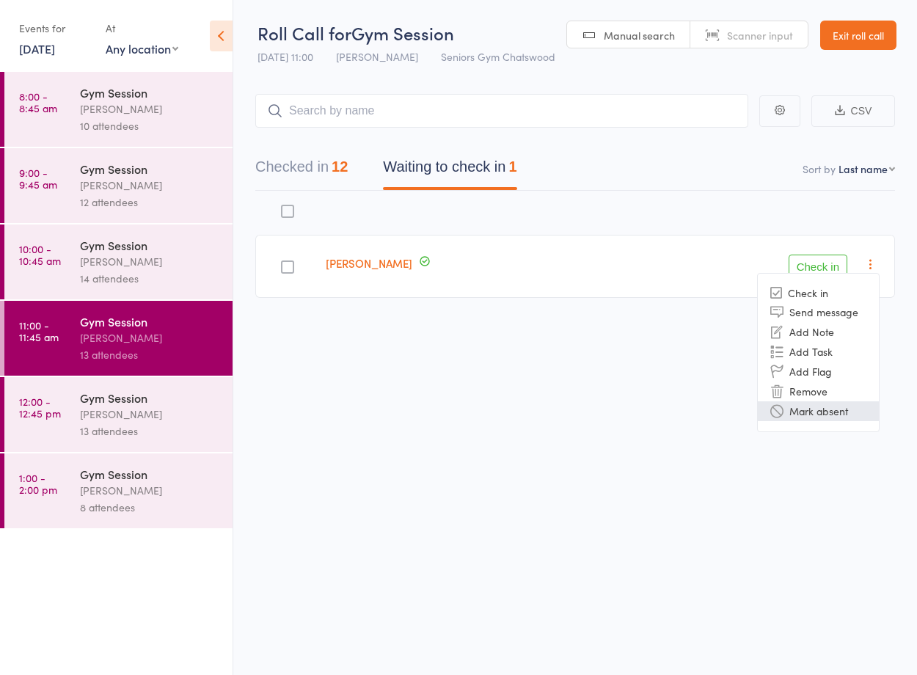
click at [856, 409] on li "Mark absent" at bounding box center [818, 411] width 121 height 20
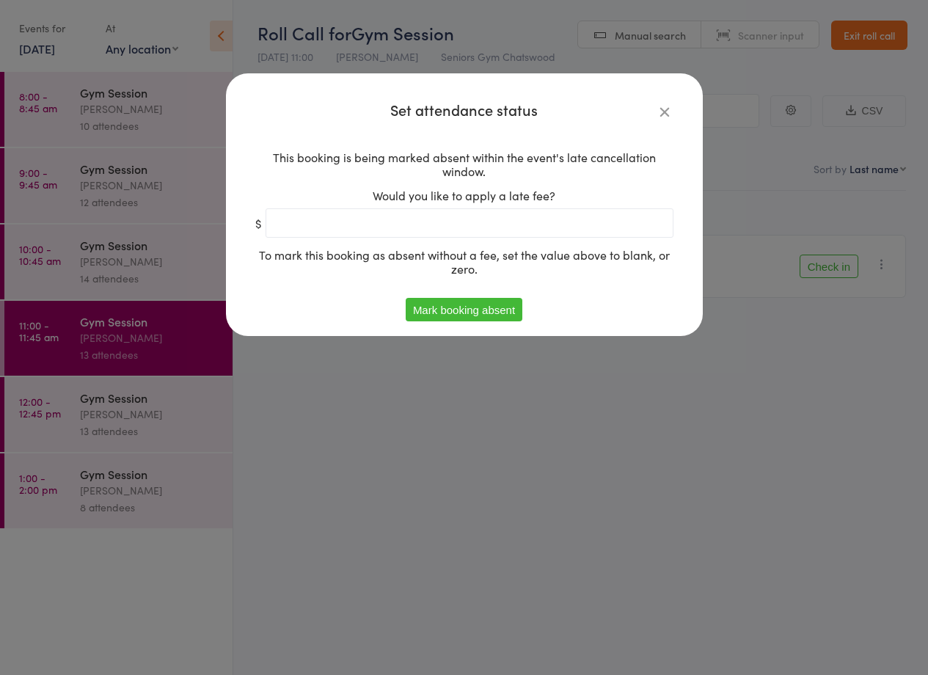
click at [495, 299] on button "Mark booking absent" at bounding box center [464, 309] width 117 height 23
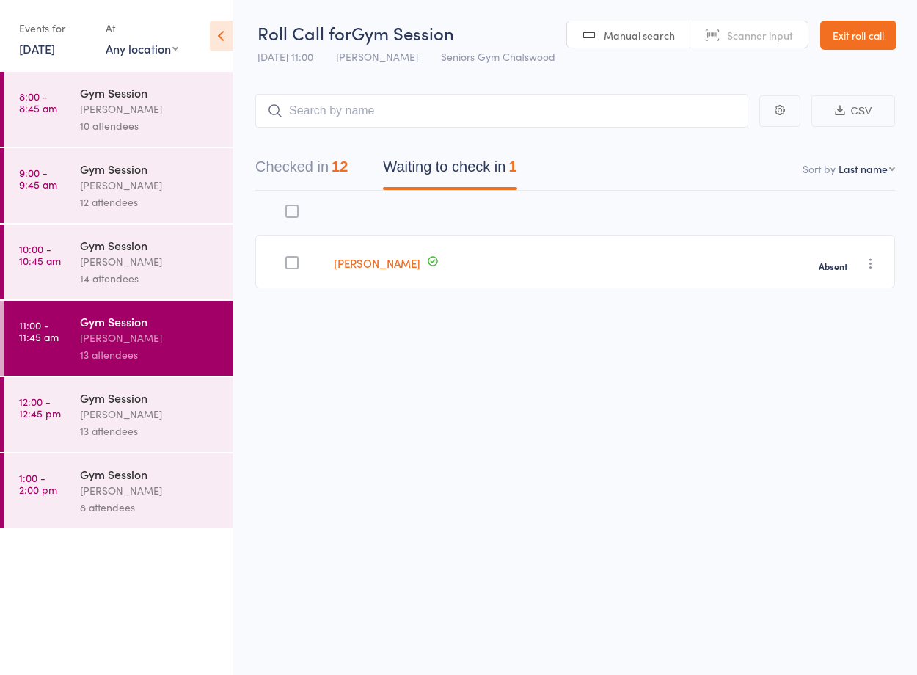
click at [92, 415] on div "[PERSON_NAME]" at bounding box center [150, 414] width 140 height 17
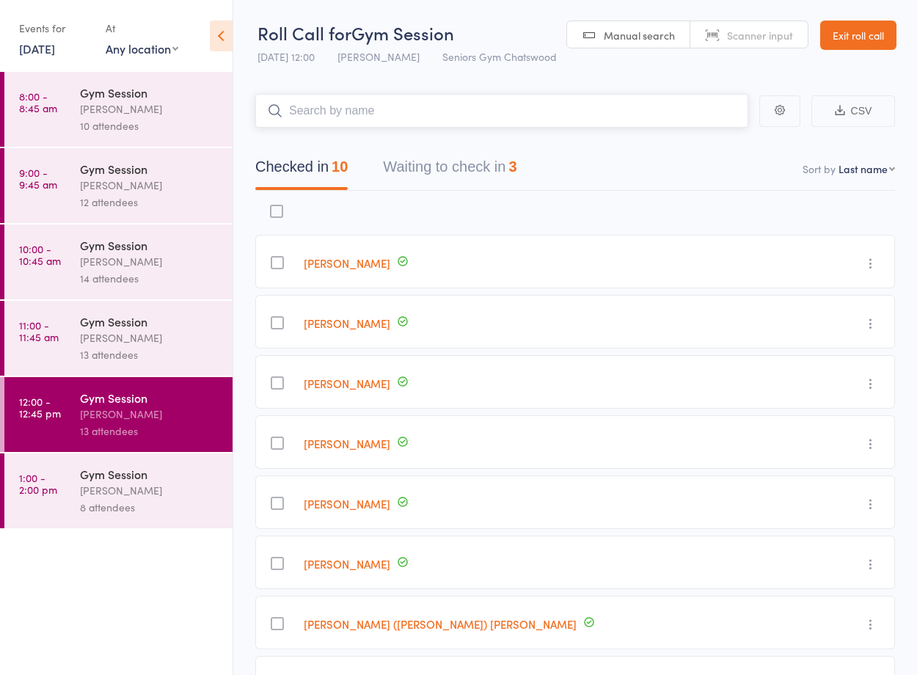
click at [503, 169] on button "Waiting to check in 3" at bounding box center [449, 170] width 133 height 39
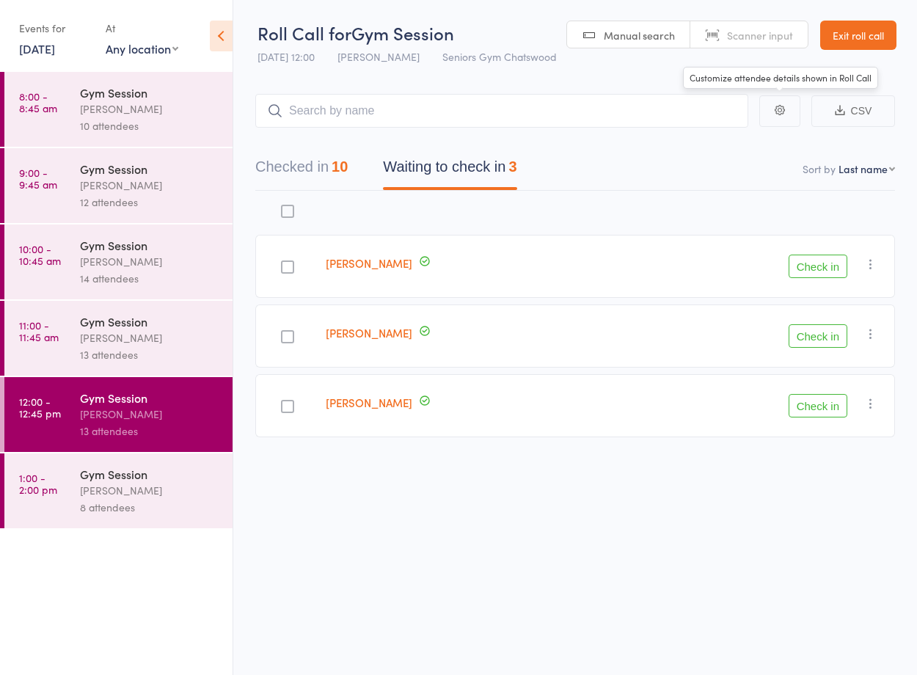
click at [859, 34] on link "Exit roll call" at bounding box center [858, 35] width 76 height 29
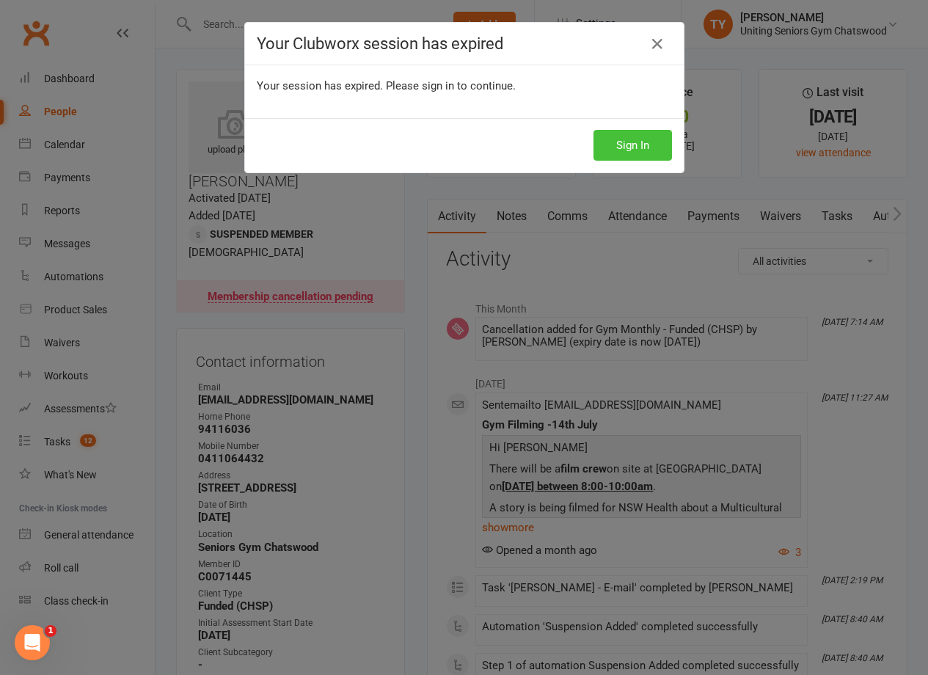
click at [661, 151] on button "Sign In" at bounding box center [632, 145] width 78 height 31
